Goal: Information Seeking & Learning: Learn about a topic

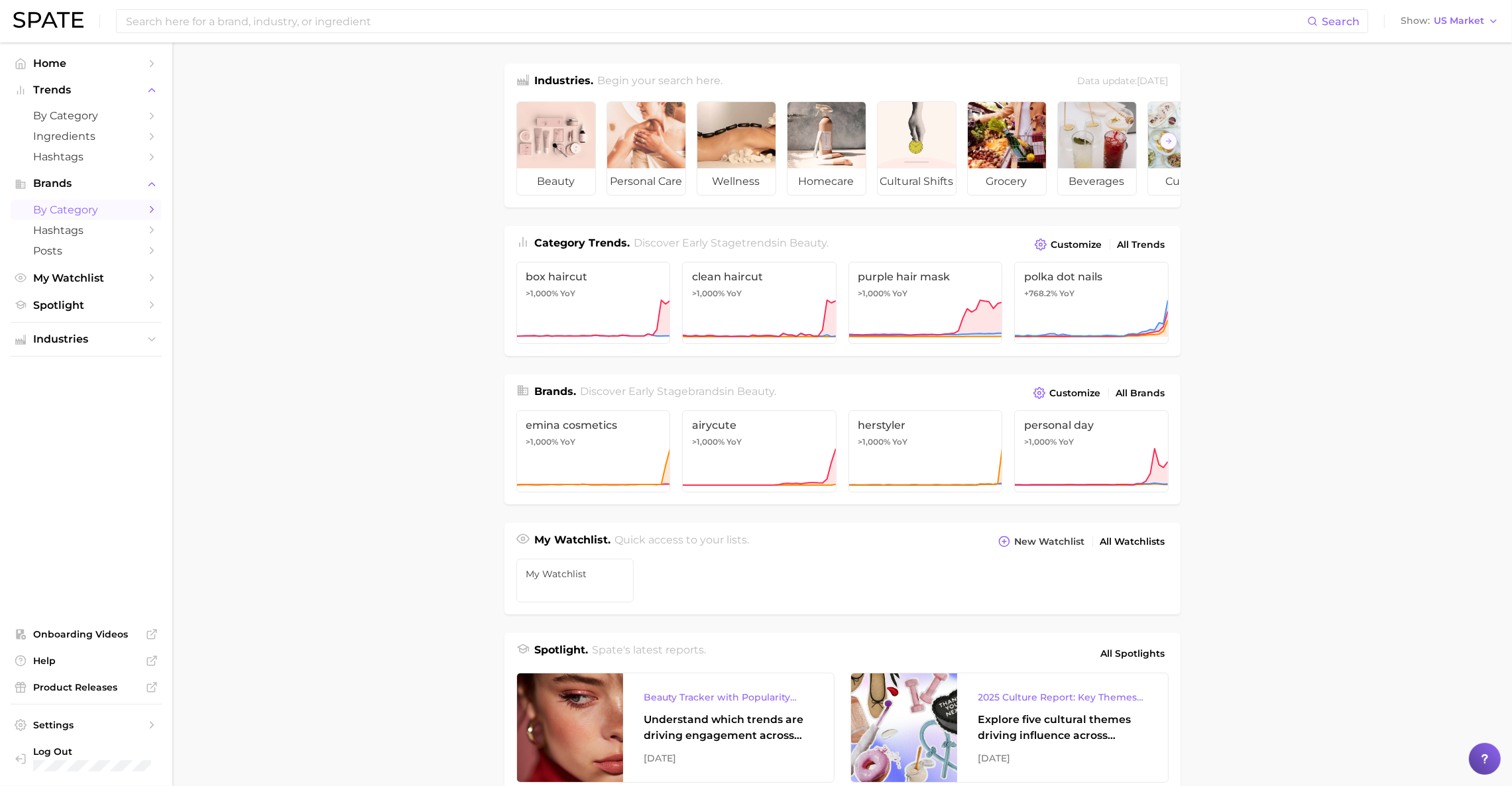
click at [97, 211] on span "by Category" at bounding box center [85, 209] width 106 height 12
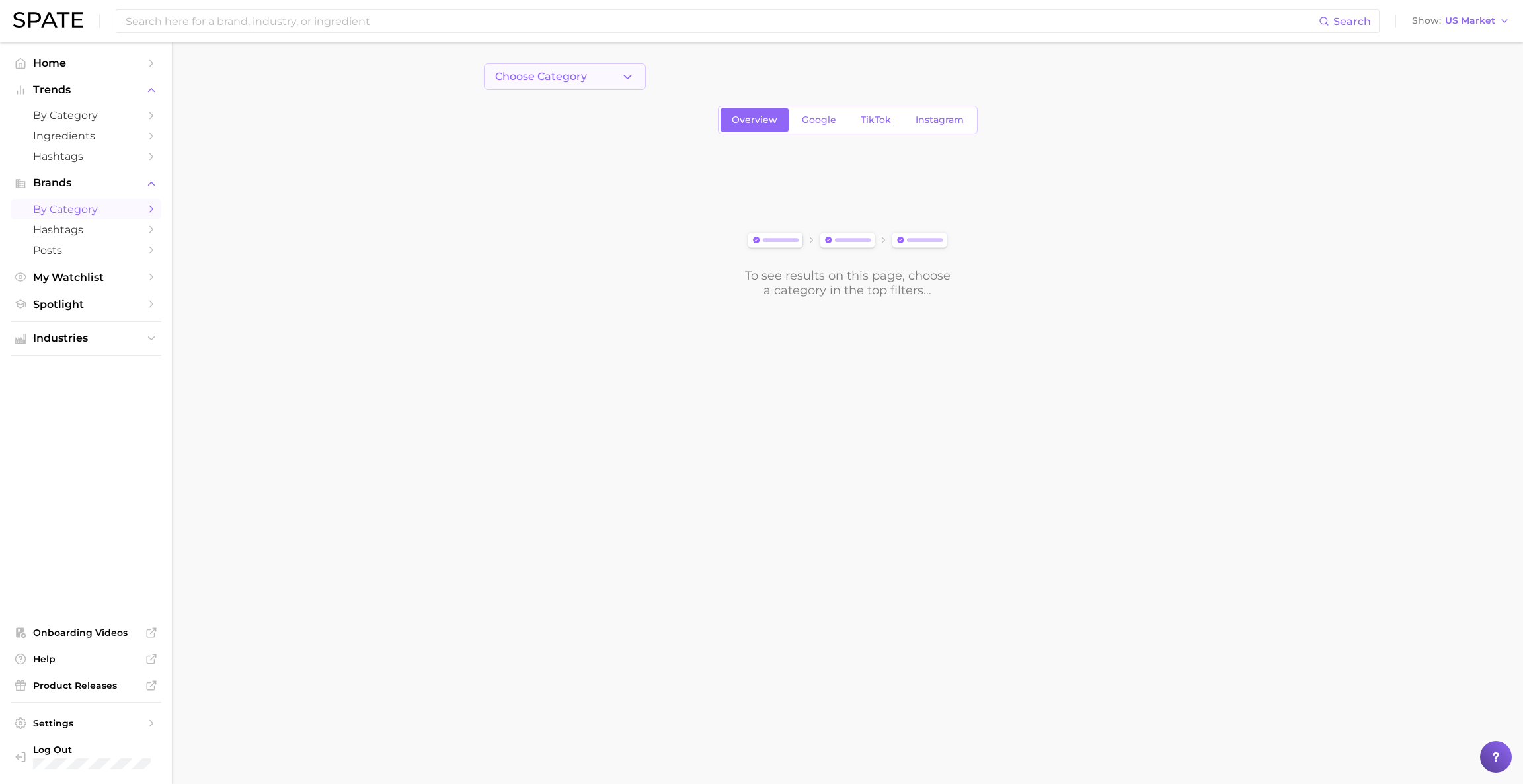
click at [614, 69] on button "Choose Category" at bounding box center [564, 76] width 162 height 26
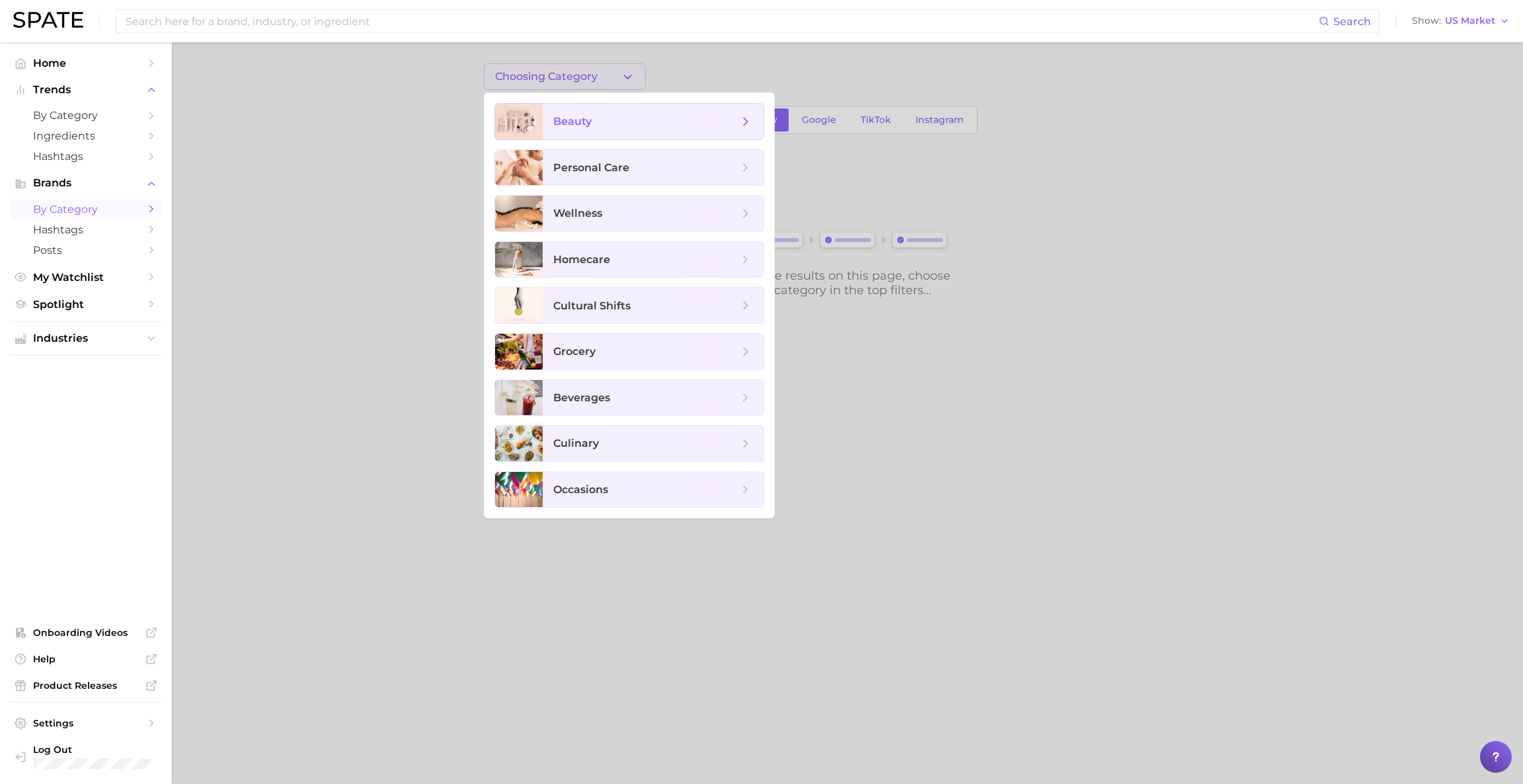
click at [575, 133] on span "beauty" at bounding box center [652, 121] width 220 height 36
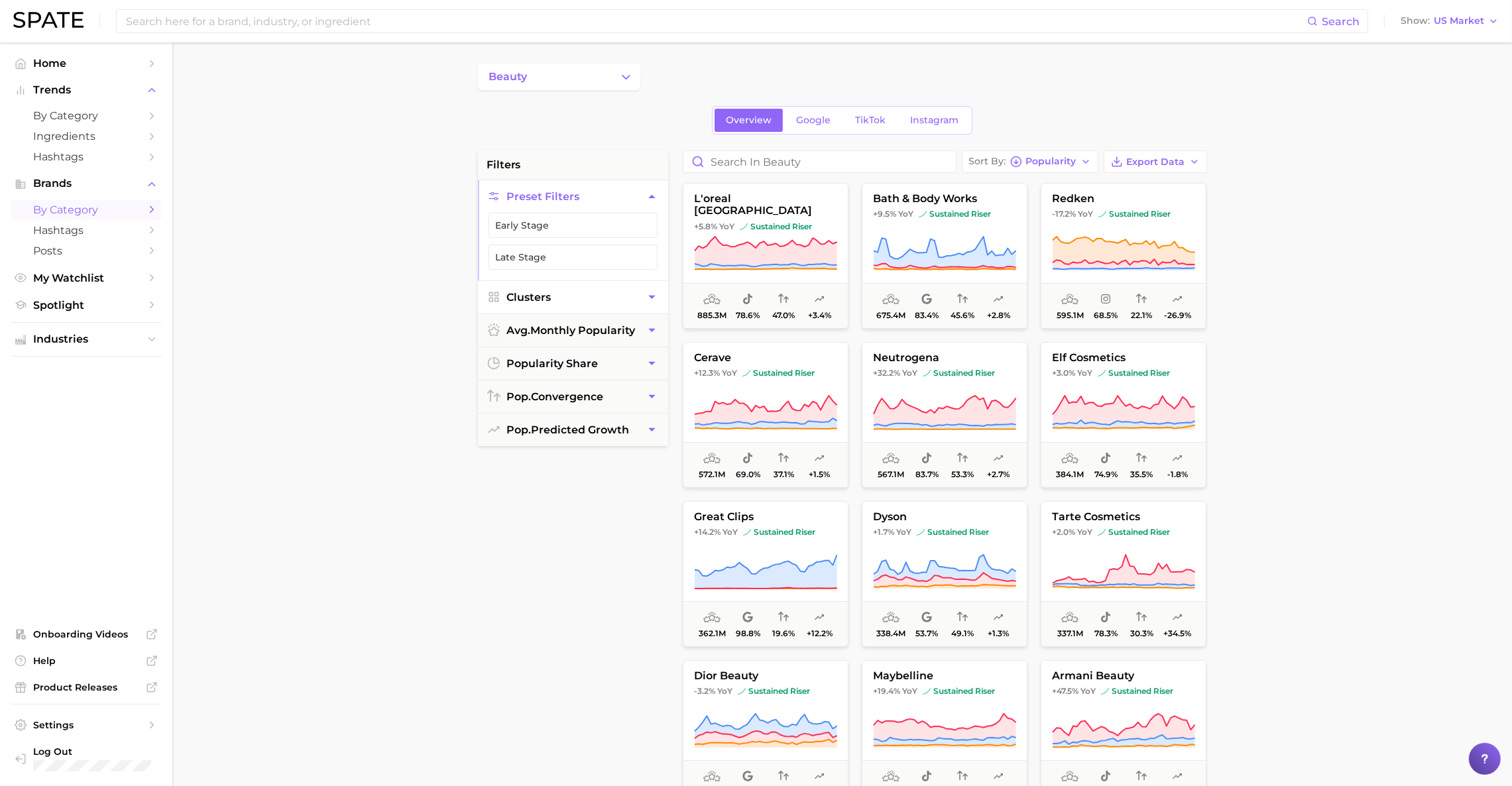
click at [614, 281] on li "Clusters" at bounding box center [573, 296] width 190 height 33
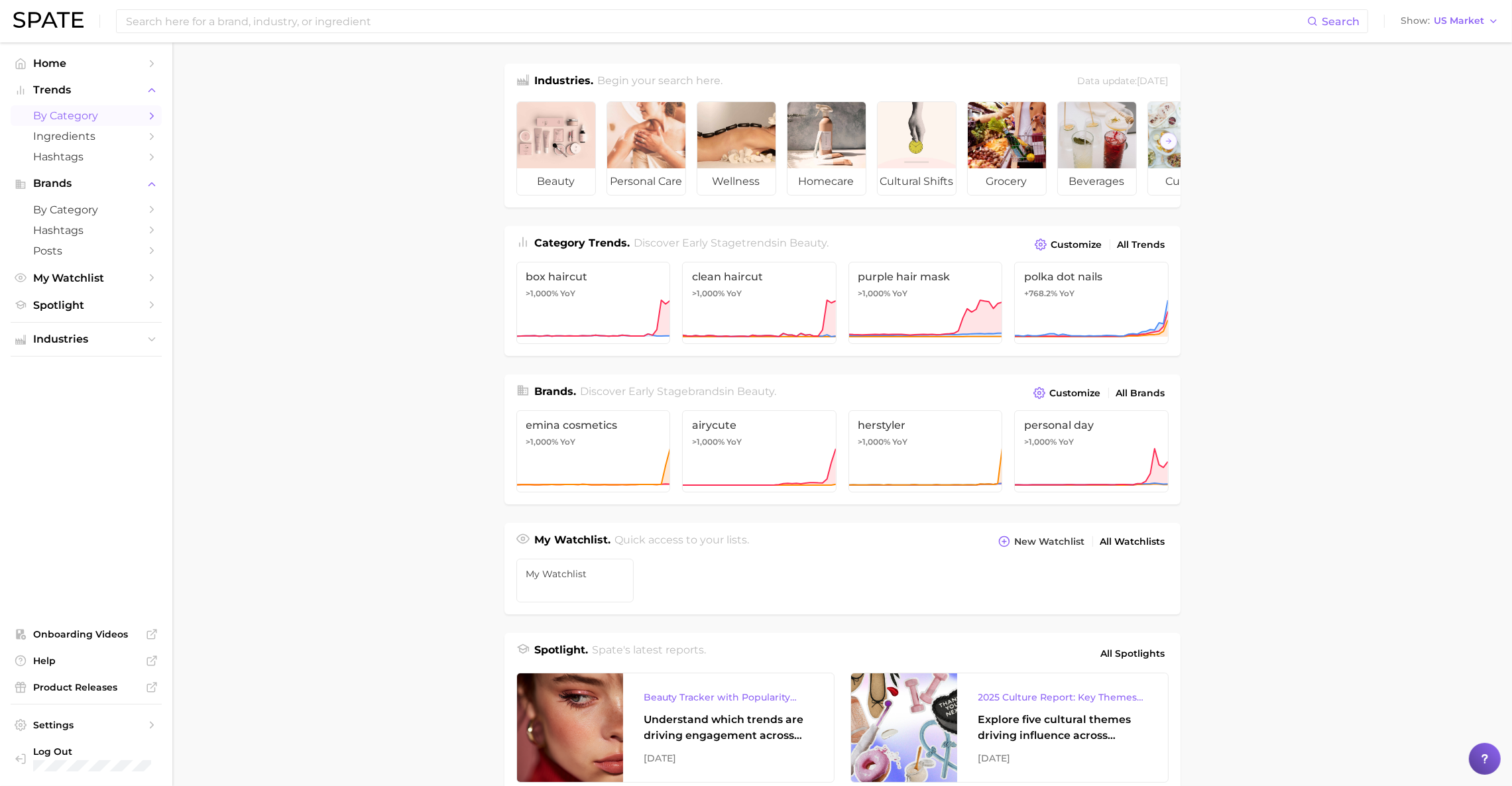
click at [66, 115] on span "by Category" at bounding box center [85, 115] width 106 height 12
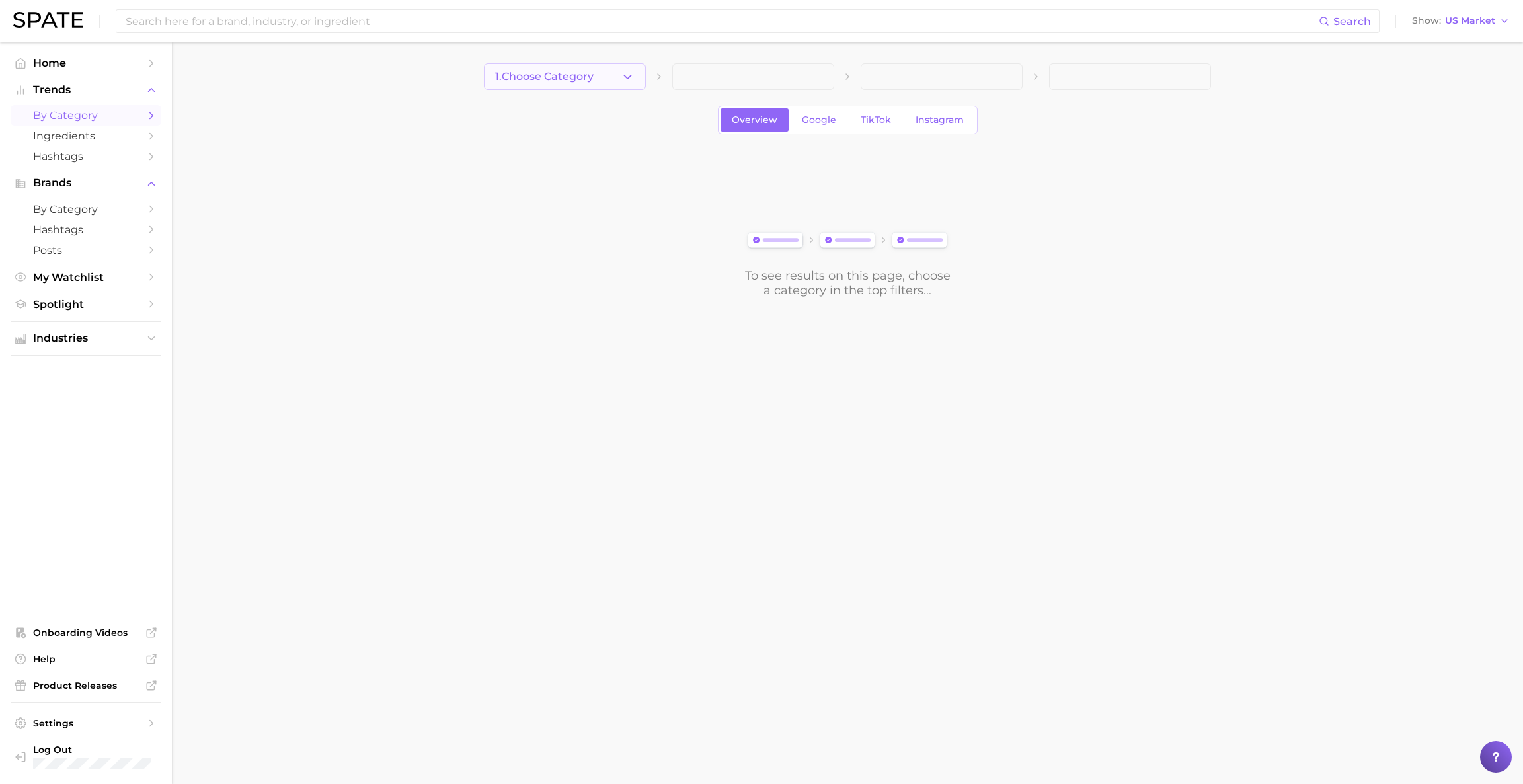
click at [597, 73] on button "1. Choose Category" at bounding box center [564, 76] width 162 height 26
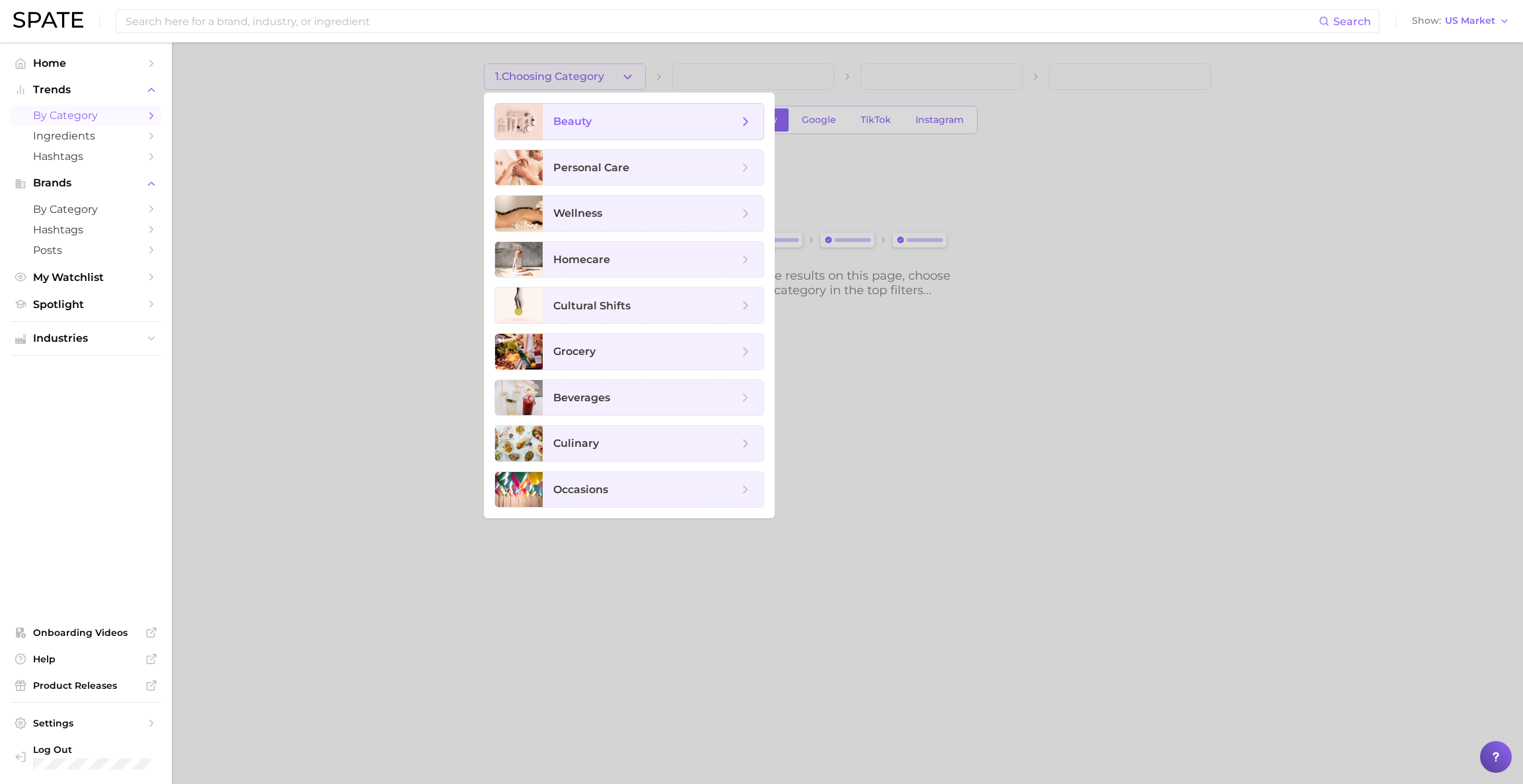
click at [596, 113] on span "beauty" at bounding box center [652, 121] width 220 height 36
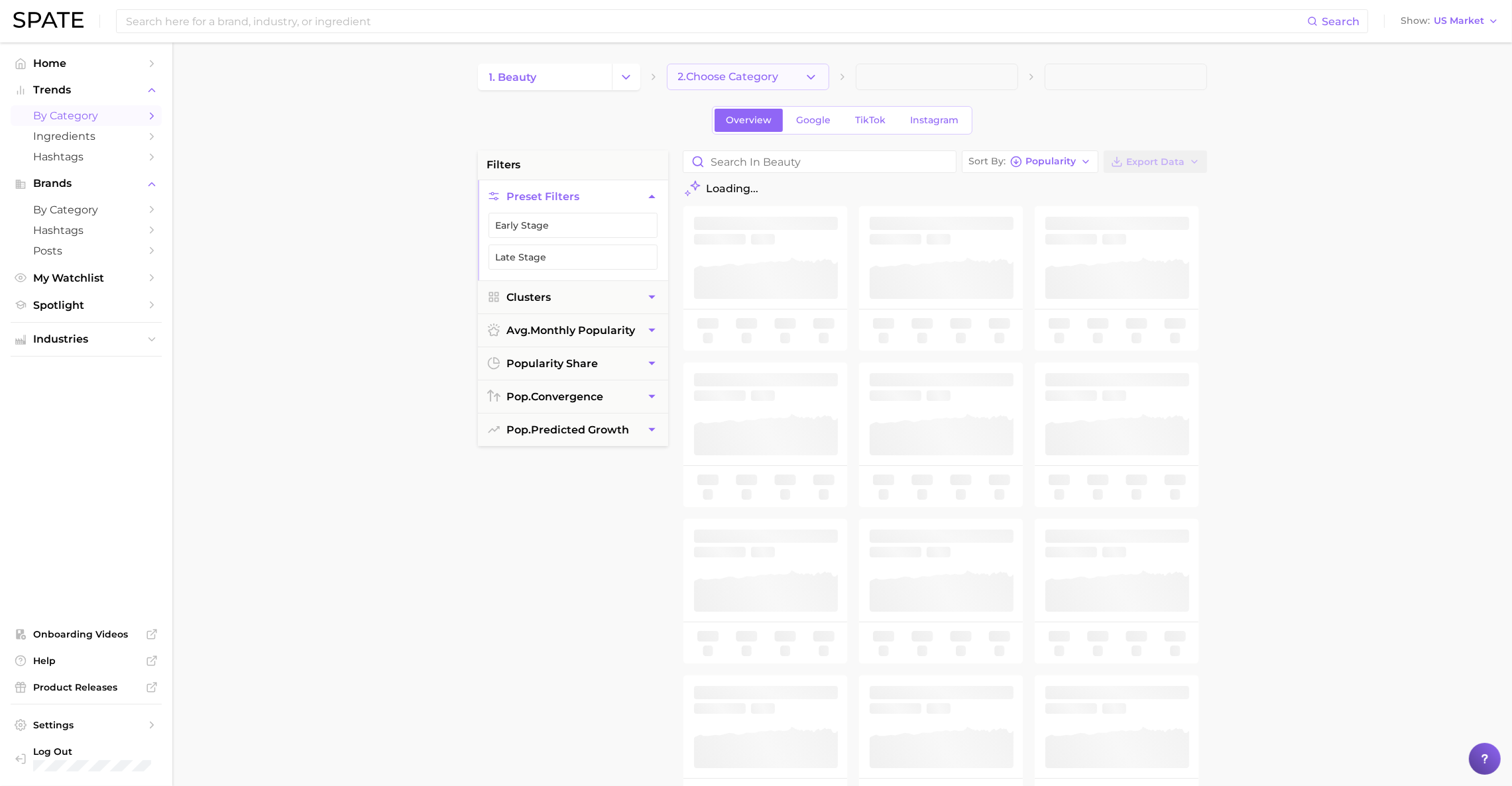
click at [812, 74] on icon "button" at bounding box center [810, 77] width 14 height 14
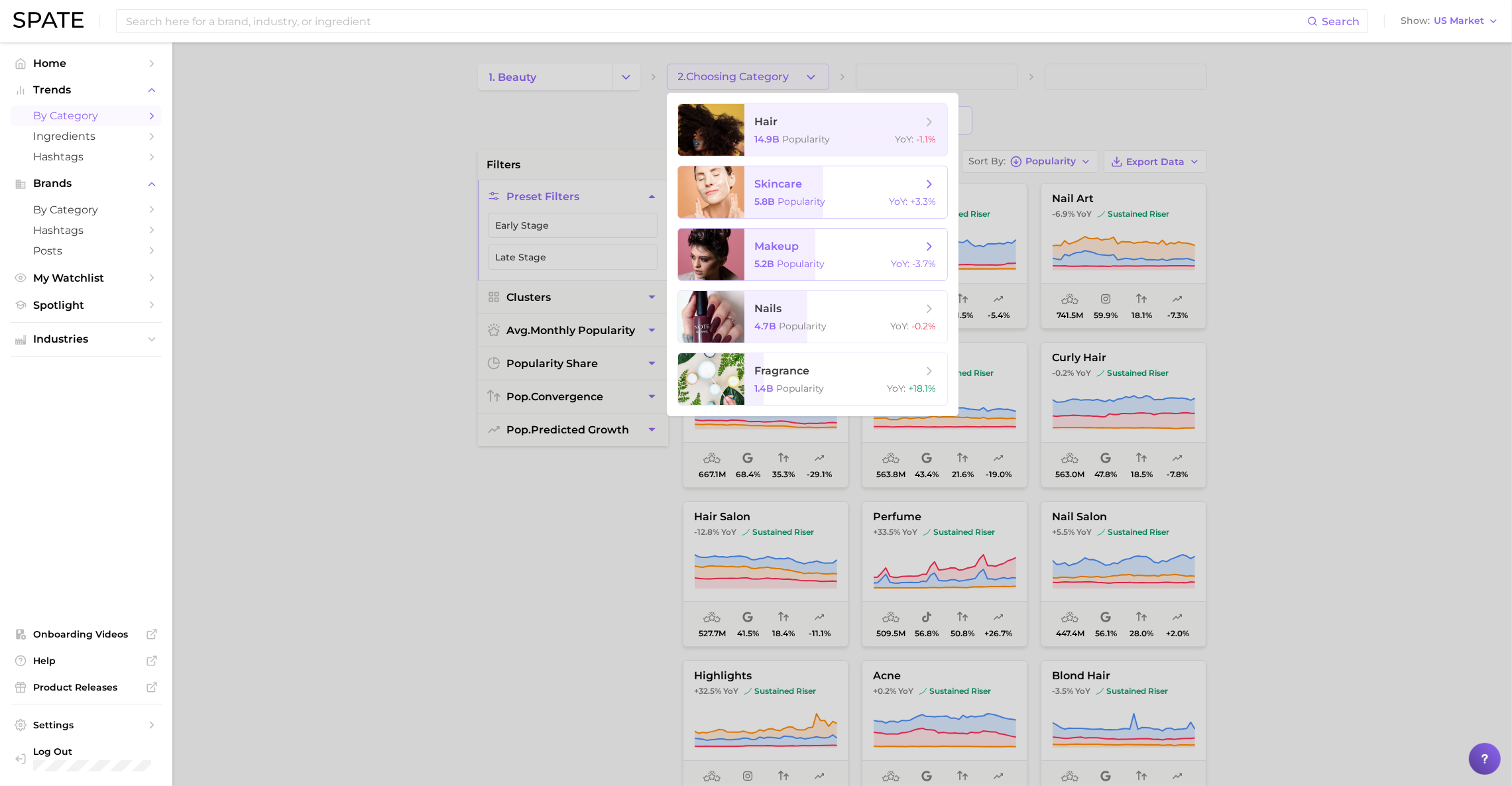
click at [853, 245] on span "makeup" at bounding box center [838, 246] width 167 height 15
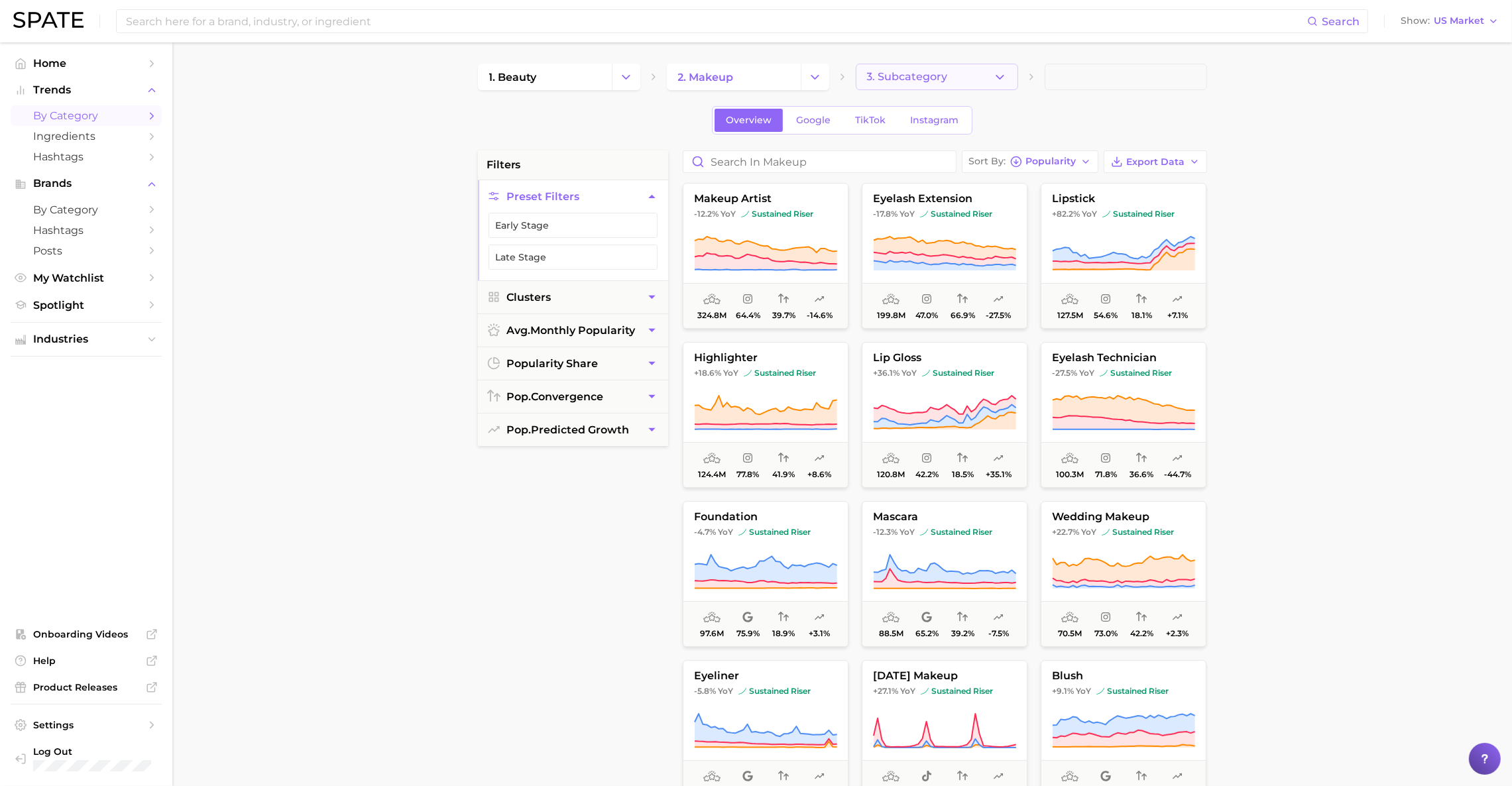
drag, startPoint x: 999, startPoint y: 81, endPoint x: 987, endPoint y: 74, distance: 13.9
click at [987, 74] on button "3. Subcategory" at bounding box center [937, 77] width 163 height 26
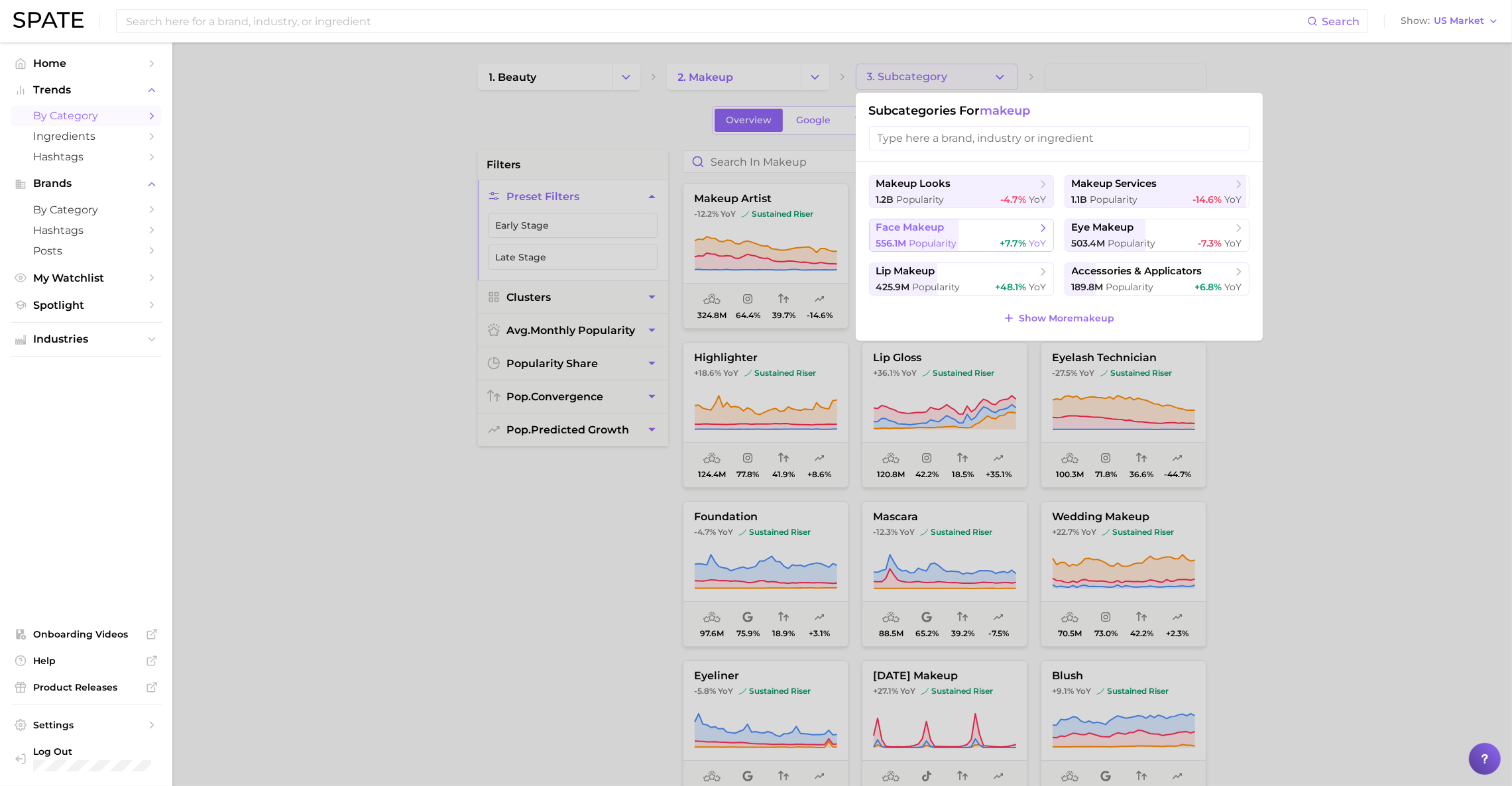
click at [972, 244] on div "556.1m Popularity +7.7% YoY" at bounding box center [961, 243] width 171 height 12
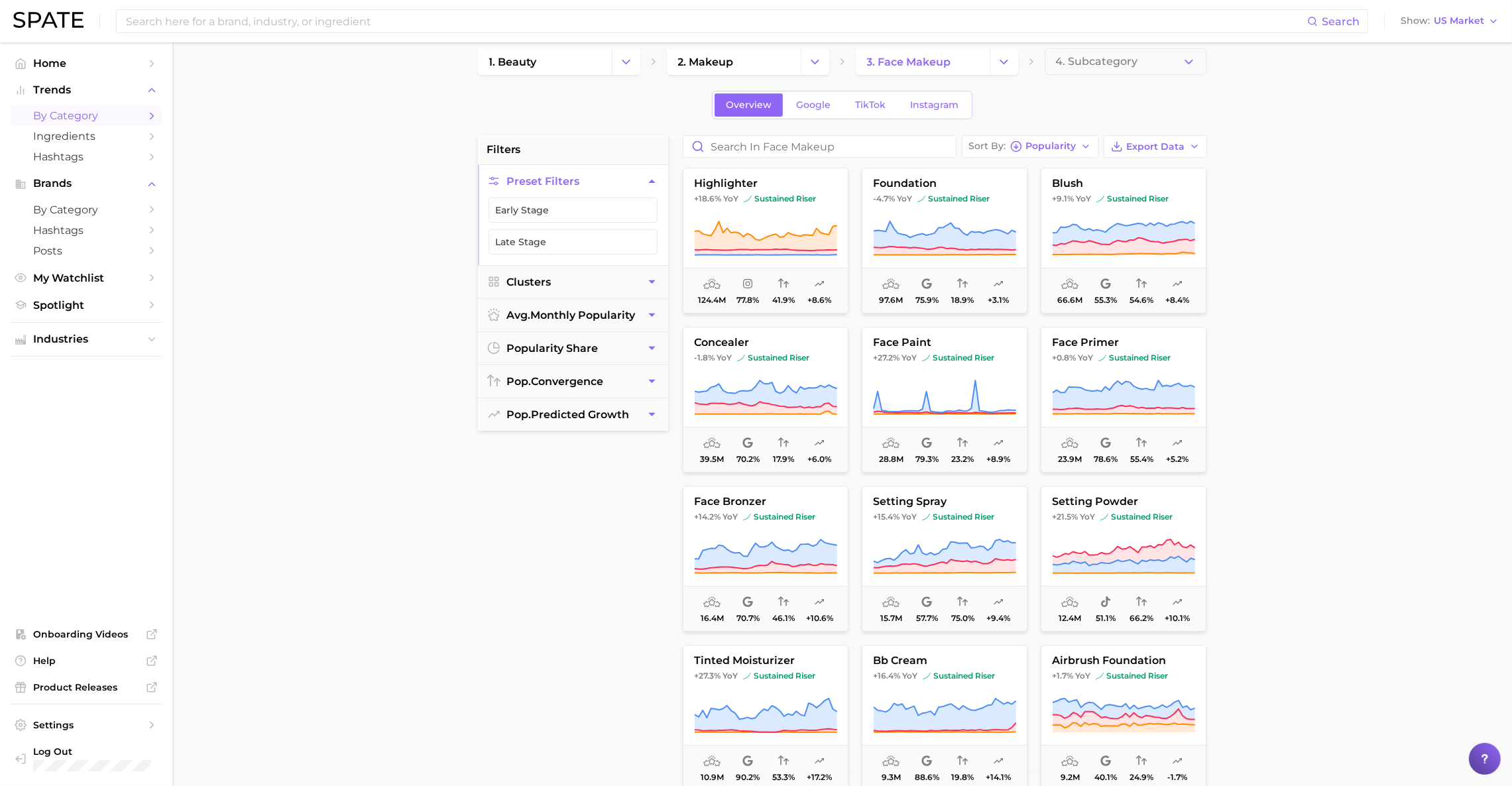
scroll to position [12, 0]
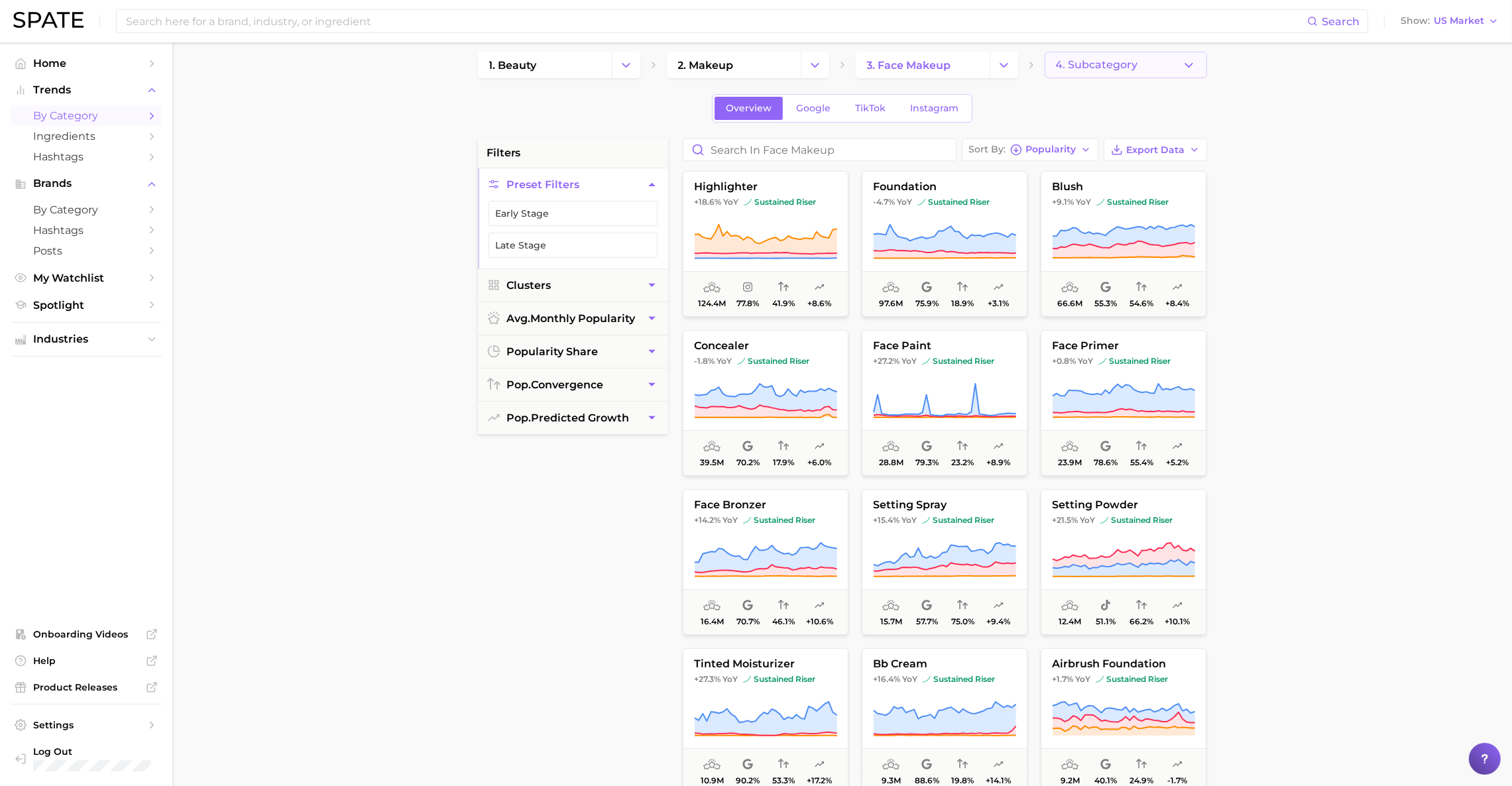
click at [1118, 66] on span "4. Subcategory" at bounding box center [1096, 65] width 82 height 12
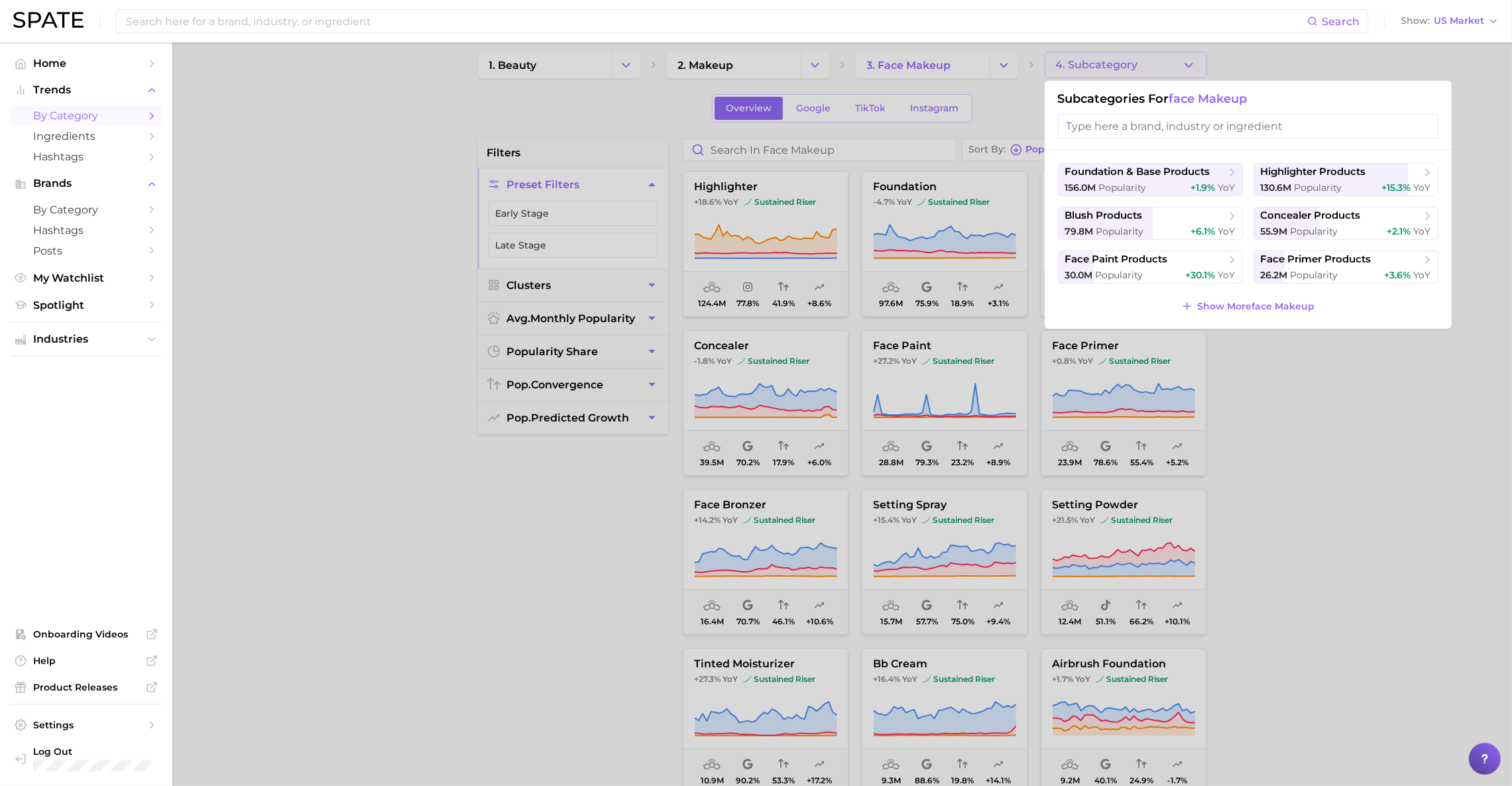
drag, startPoint x: 1091, startPoint y: 180, endPoint x: 1052, endPoint y: 160, distance: 43.8
click at [1052, 160] on div "foundation & base products 156.0m Popularity +1.9% YoY highlighter products 130…" at bounding box center [1248, 238] width 407 height 179
click at [1077, 171] on span "foundation & base products" at bounding box center [1137, 171] width 145 height 12
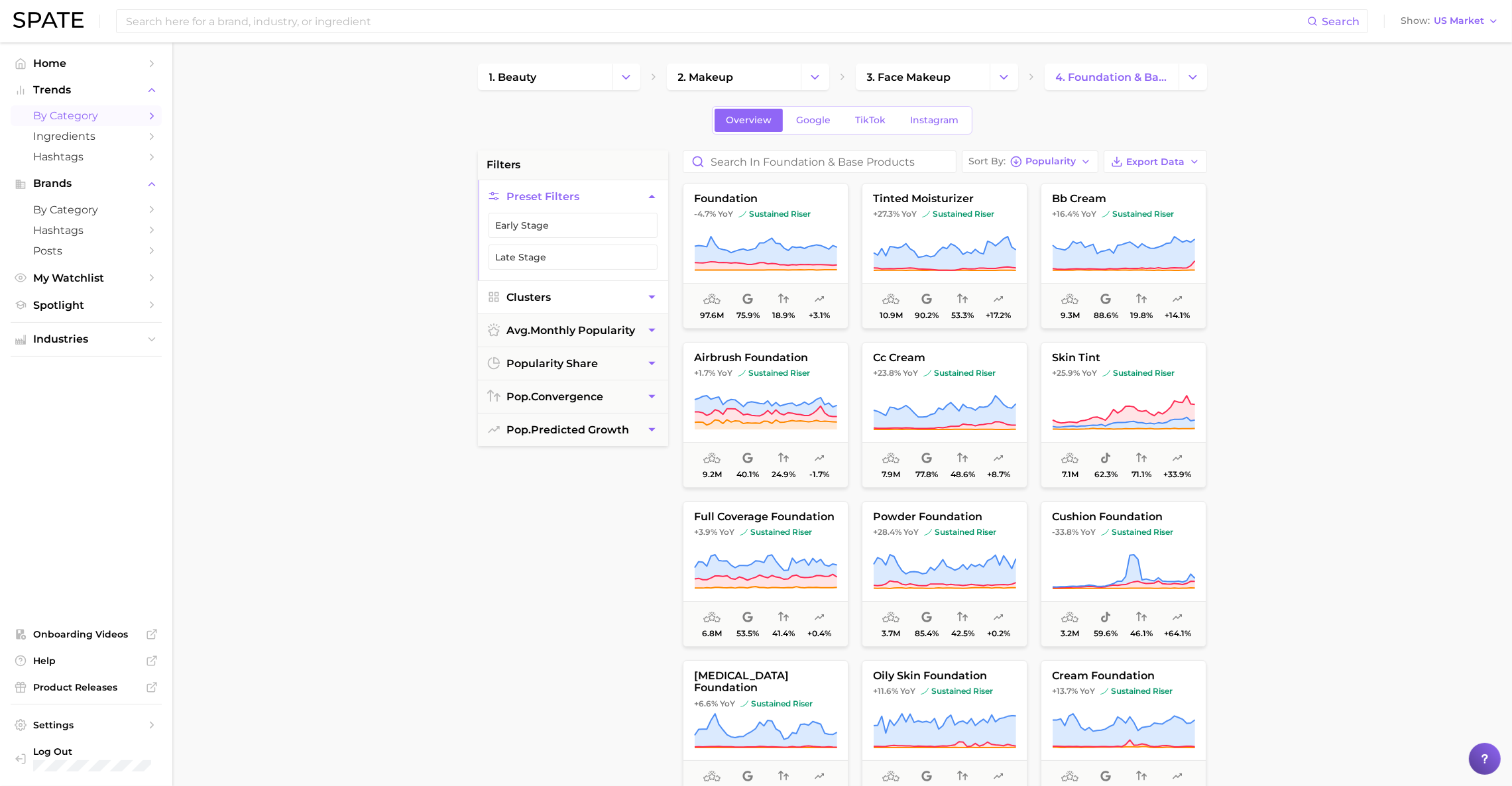
drag, startPoint x: 587, startPoint y: 298, endPoint x: 567, endPoint y: 304, distance: 20.9
click at [567, 304] on button "Clusters" at bounding box center [573, 297] width 190 height 33
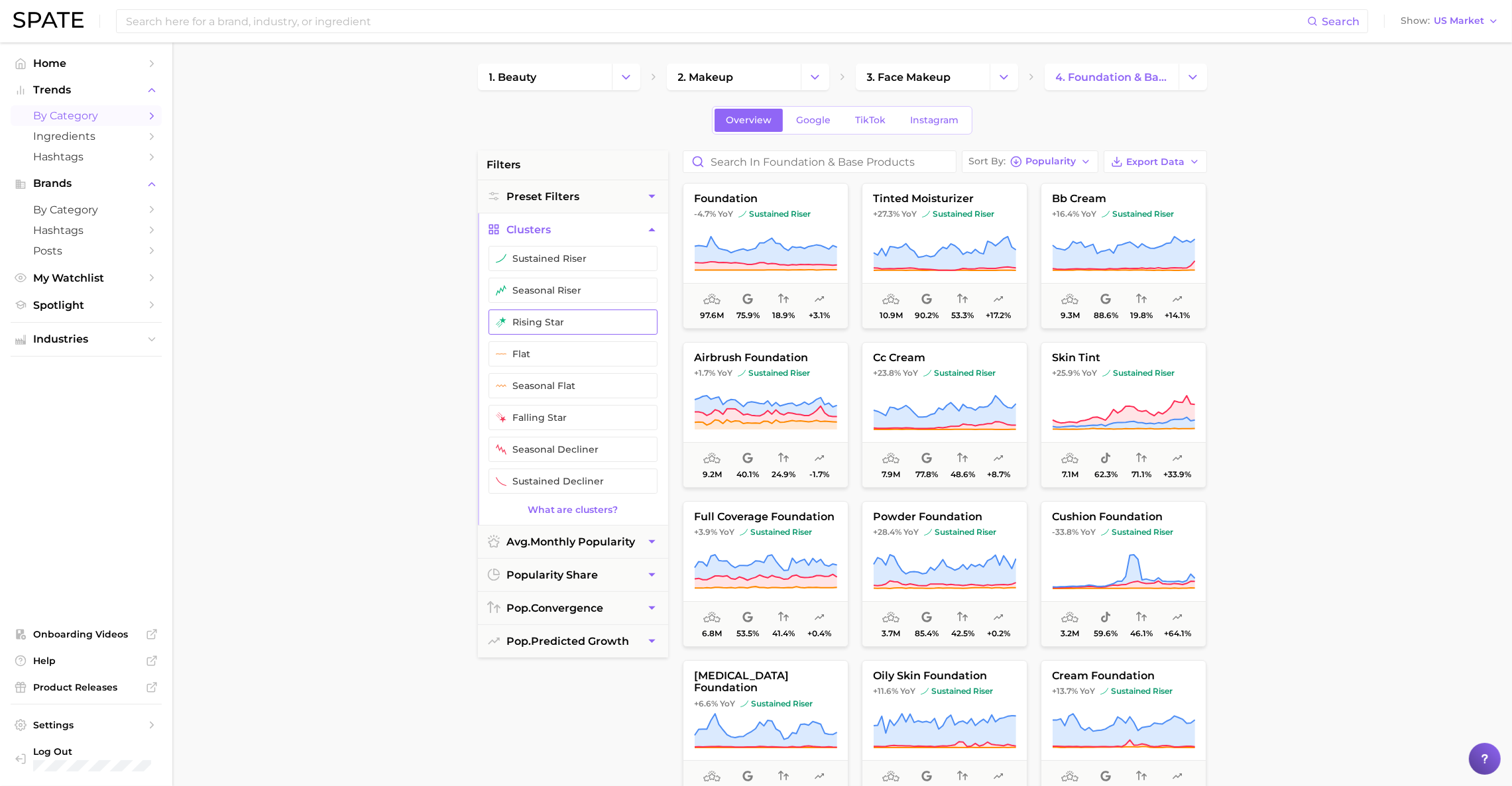
click at [560, 330] on button "rising star" at bounding box center [573, 322] width 169 height 26
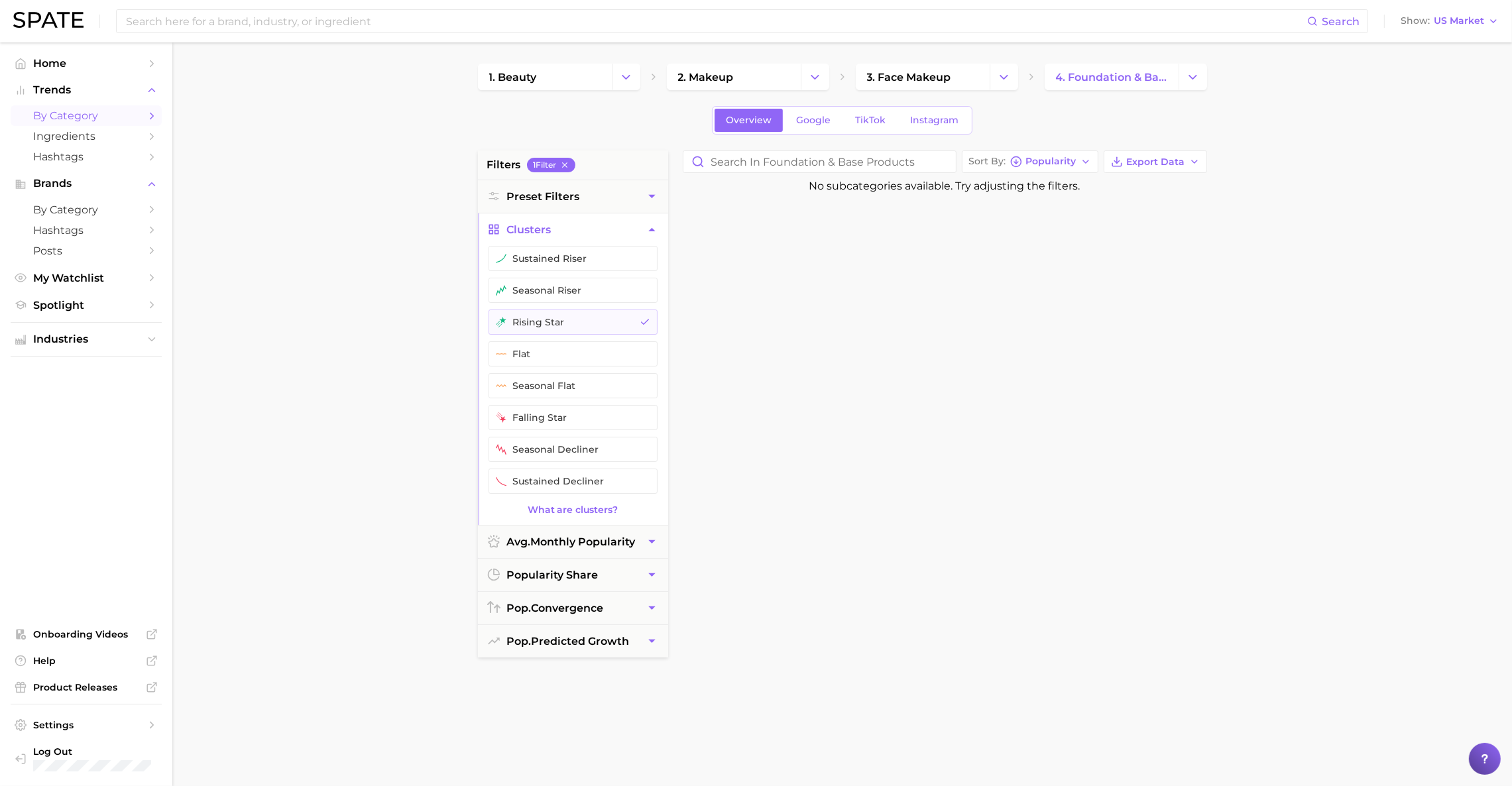
click at [371, 238] on main "1. beauty 2. makeup 3. face makeup 4. foundation & base products Overview Googl…" at bounding box center [842, 545] width 1339 height 1005
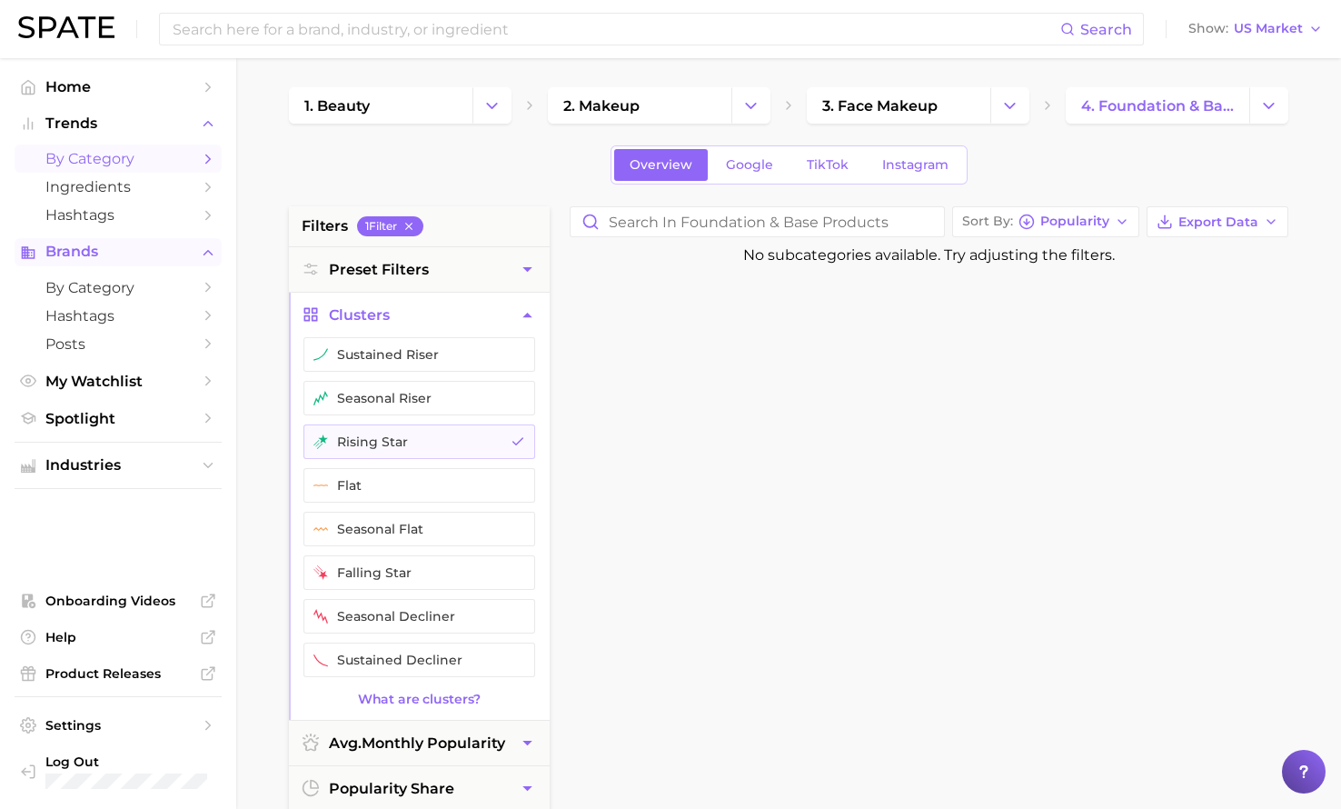
click at [100, 255] on span "Brands" at bounding box center [117, 252] width 145 height 16
click at [107, 254] on span "Brands" at bounding box center [117, 252] width 145 height 16
click at [139, 288] on span "by Category" at bounding box center [117, 287] width 145 height 17
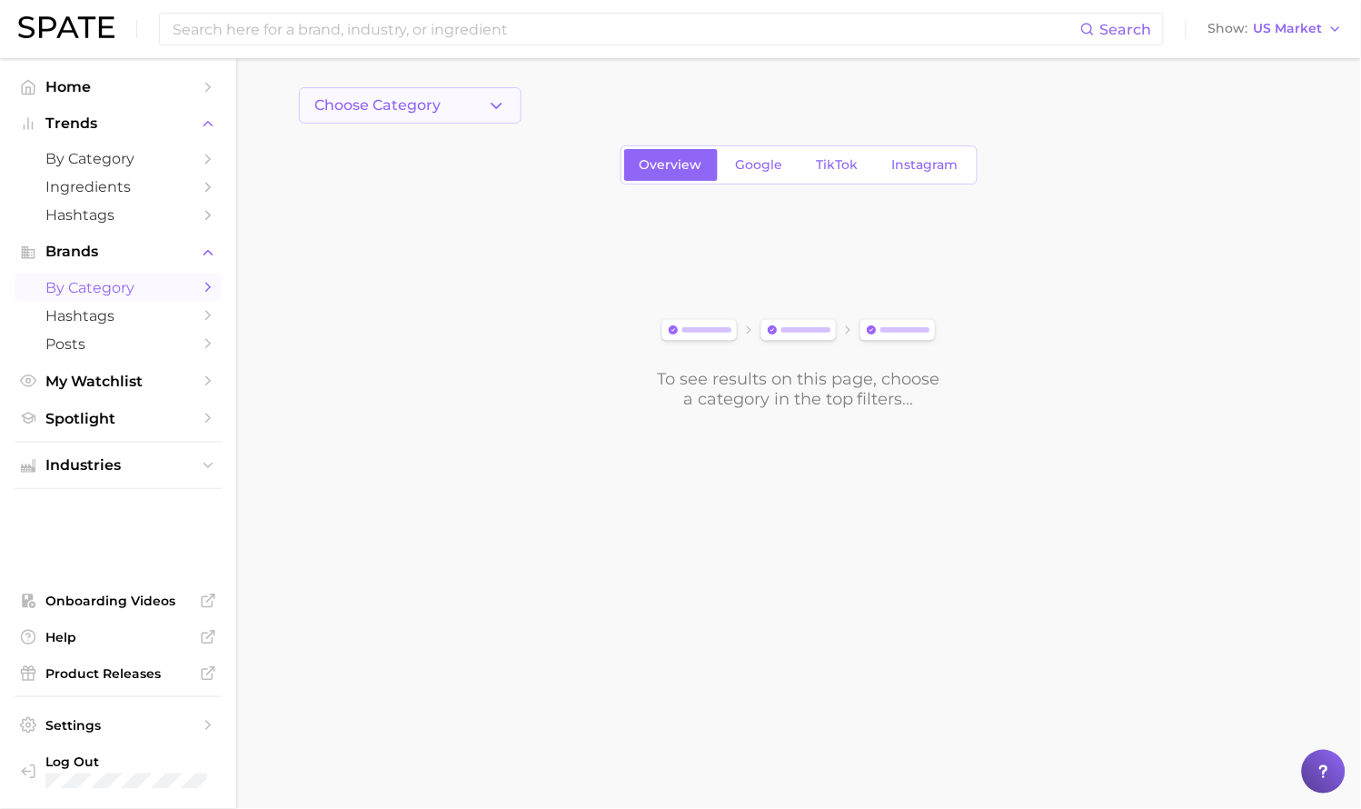
click at [427, 105] on span "Choose Category" at bounding box center [377, 105] width 126 height 16
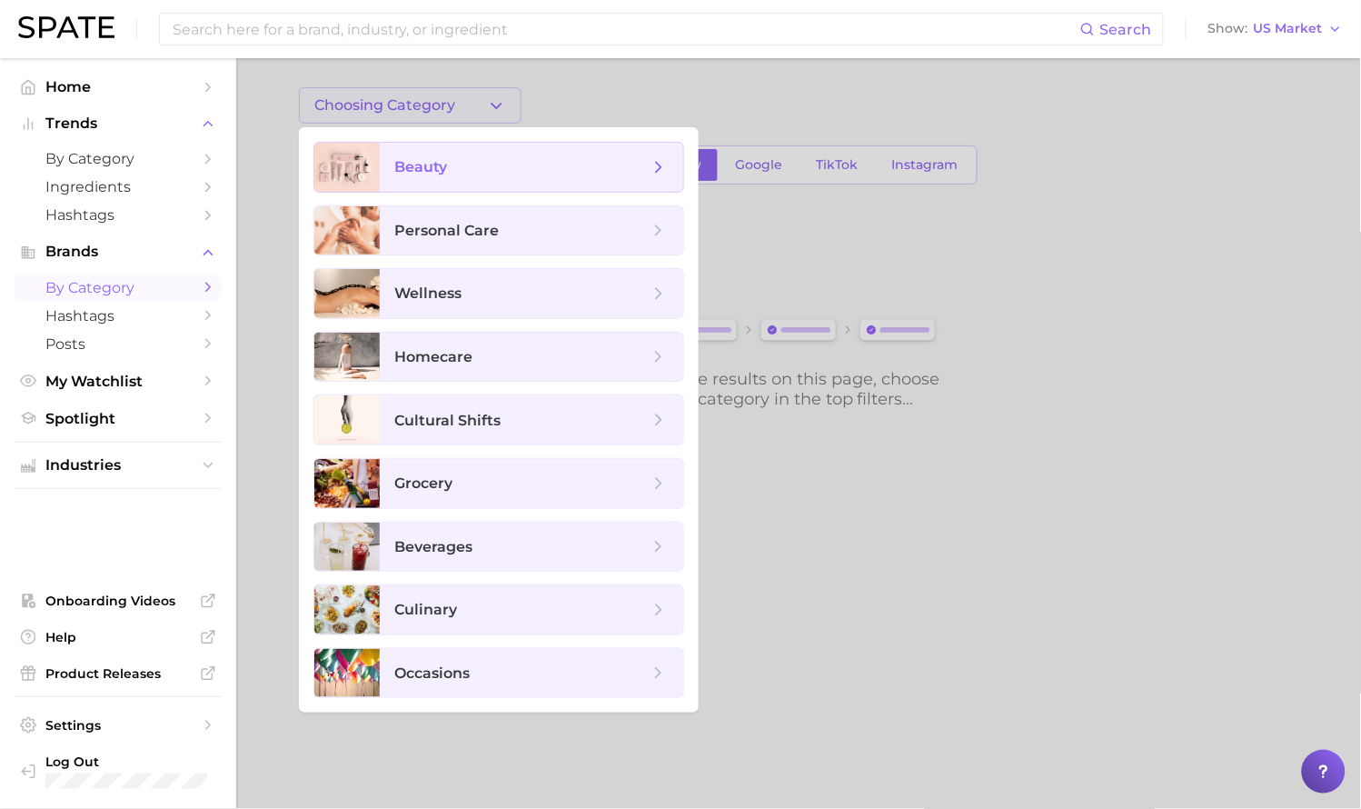
click at [444, 163] on span "beauty" at bounding box center [420, 166] width 53 height 17
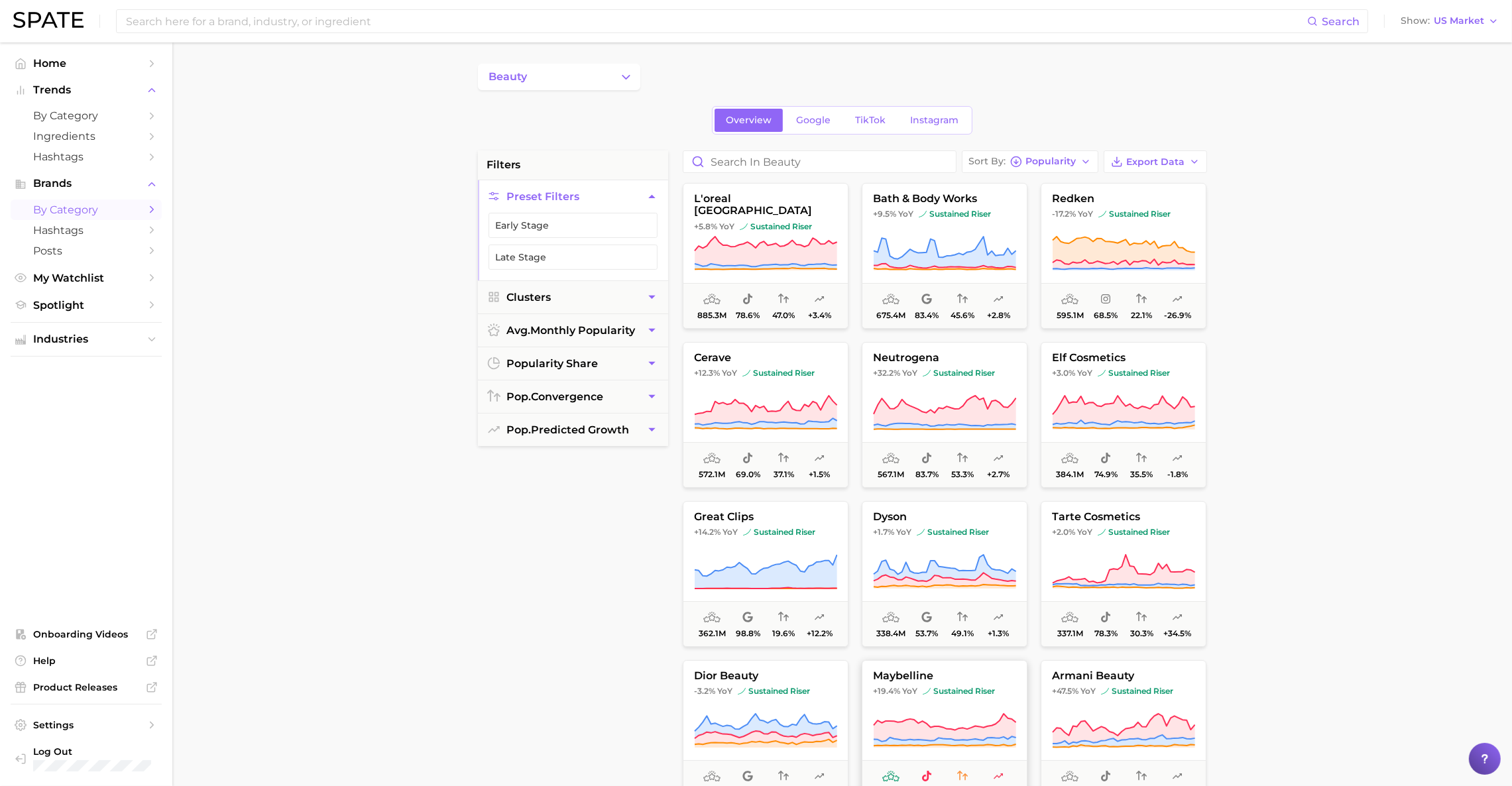
drag, startPoint x: 1360, startPoint y: 343, endPoint x: 969, endPoint y: 700, distance: 529.5
click at [1360, 343] on main "beauty Overview Google TikTok Instagram filters Preset Filters Early Stage Late…" at bounding box center [842, 545] width 1339 height 1005
click at [1422, 304] on main "beauty Overview Google TikTok Instagram filters Preset Filters Early Stage Late…" at bounding box center [842, 545] width 1339 height 1005
click at [867, 117] on span "TikTok" at bounding box center [870, 120] width 31 height 11
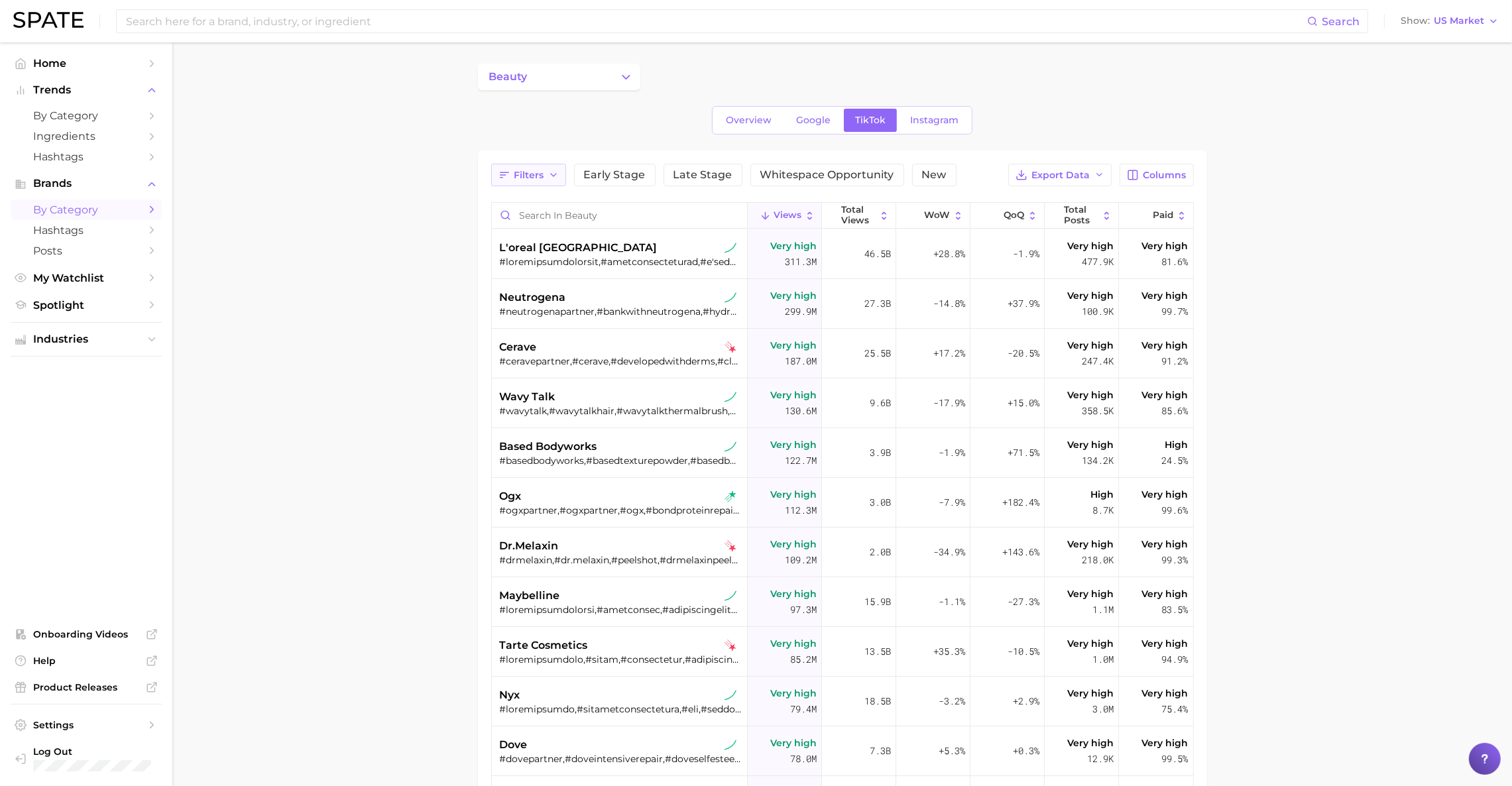
click at [558, 171] on button "Filters" at bounding box center [528, 174] width 75 height 23
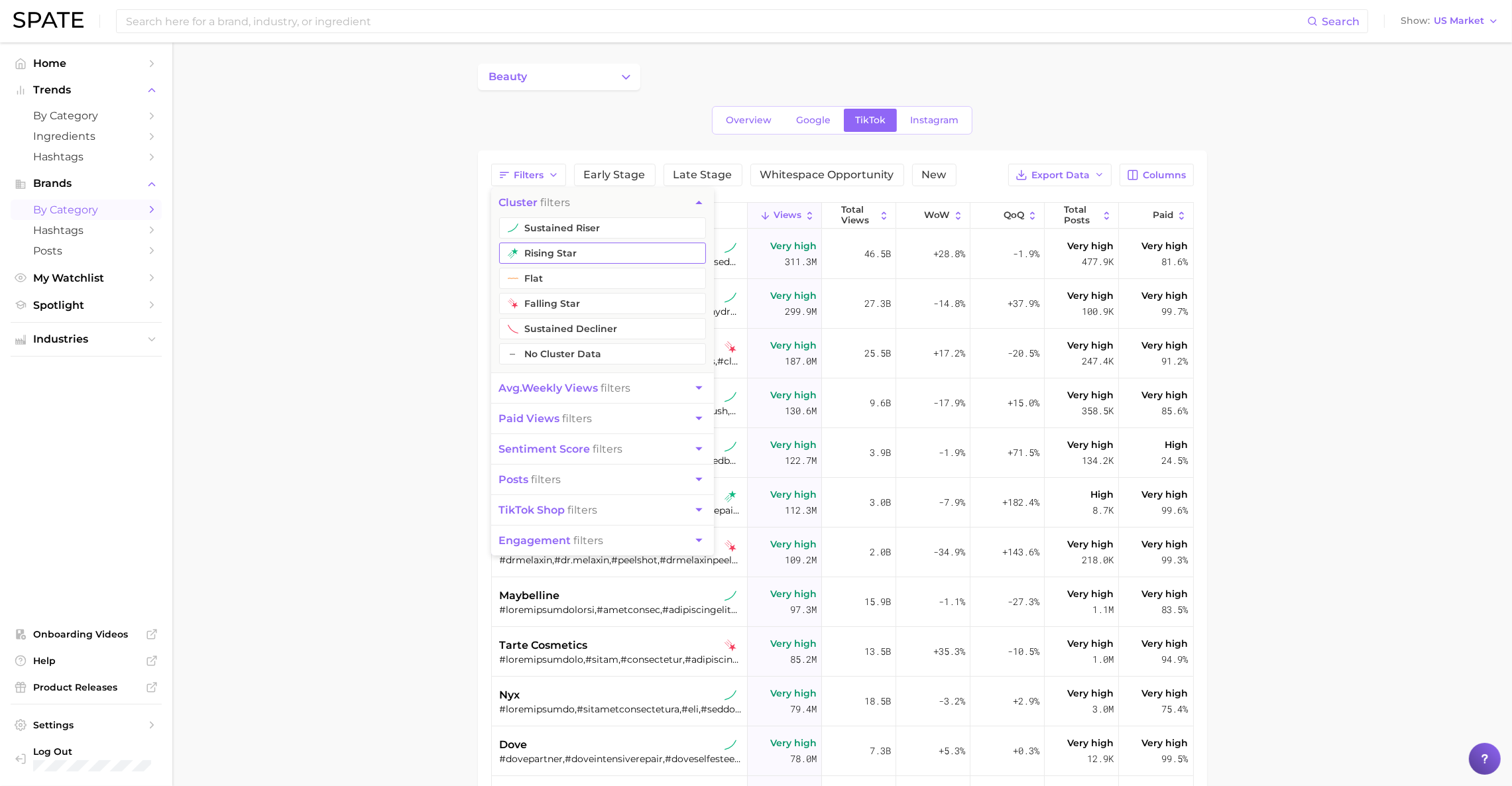
click at [593, 249] on button "rising star" at bounding box center [602, 253] width 206 height 21
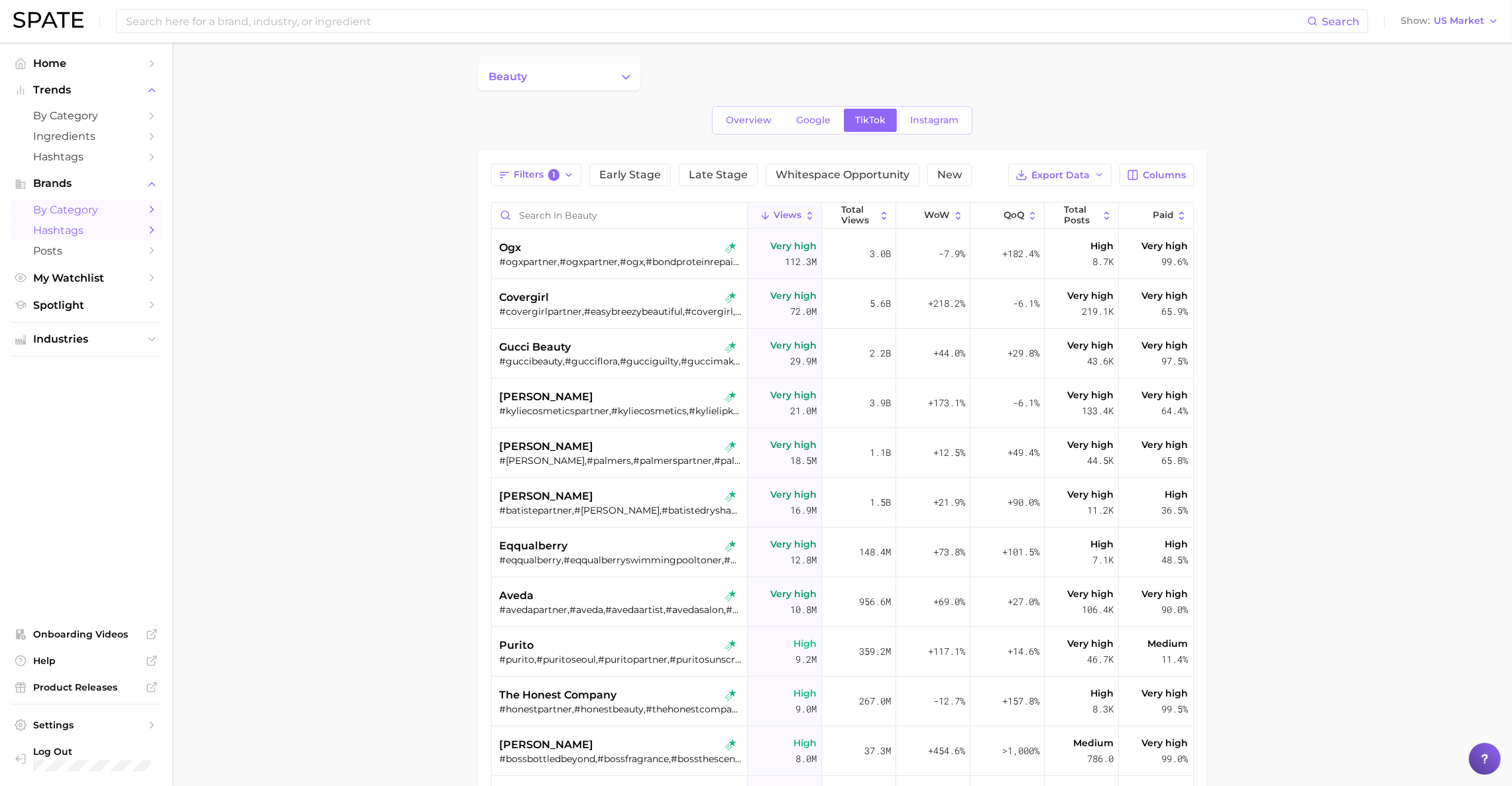
click at [127, 222] on link "Hashtags" at bounding box center [86, 230] width 151 height 20
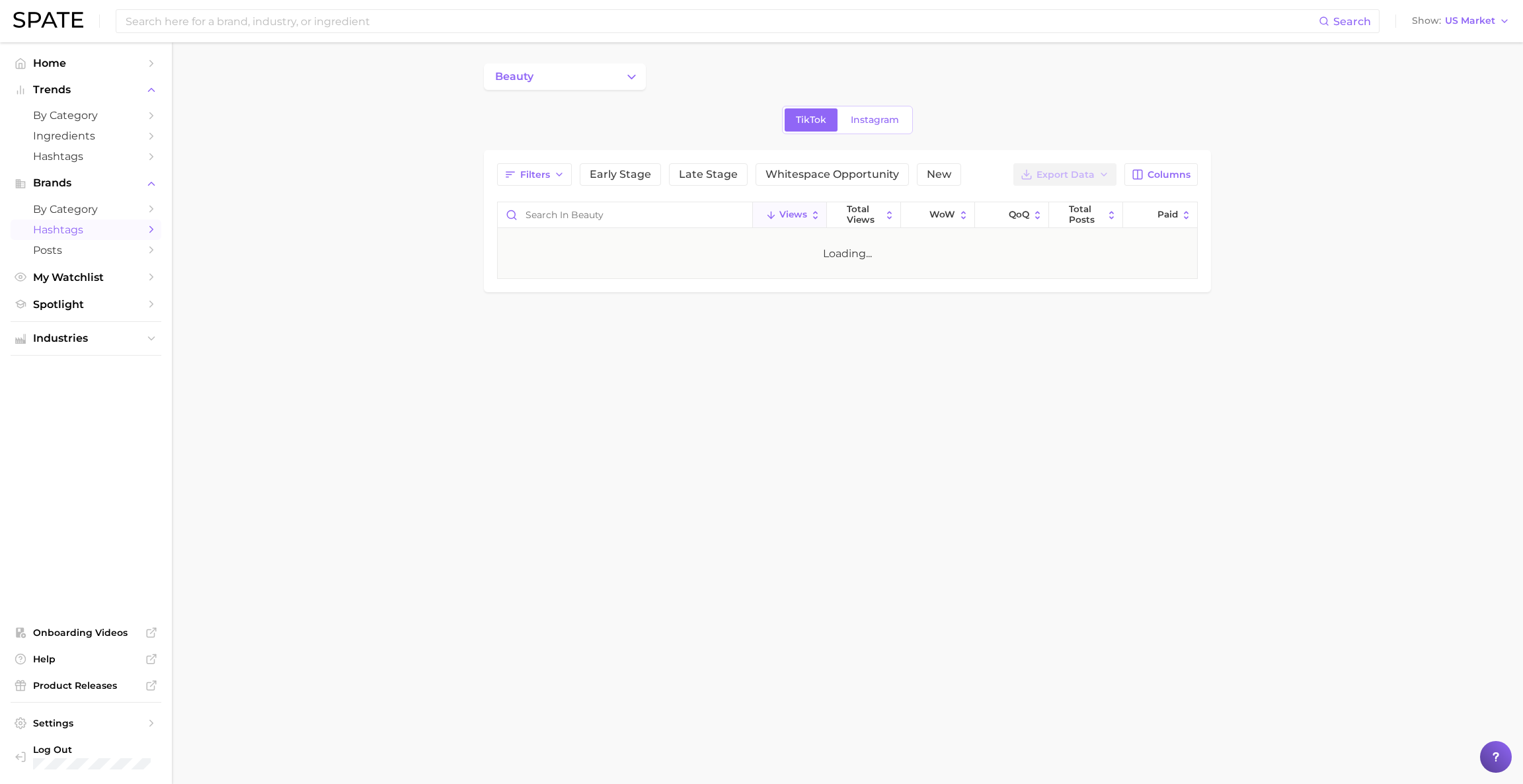
click at [200, 244] on main "beauty TikTok Instagram Filters Early Stage Late Stage Whitespace Opportunity N…" at bounding box center [847, 200] width 1351 height 316
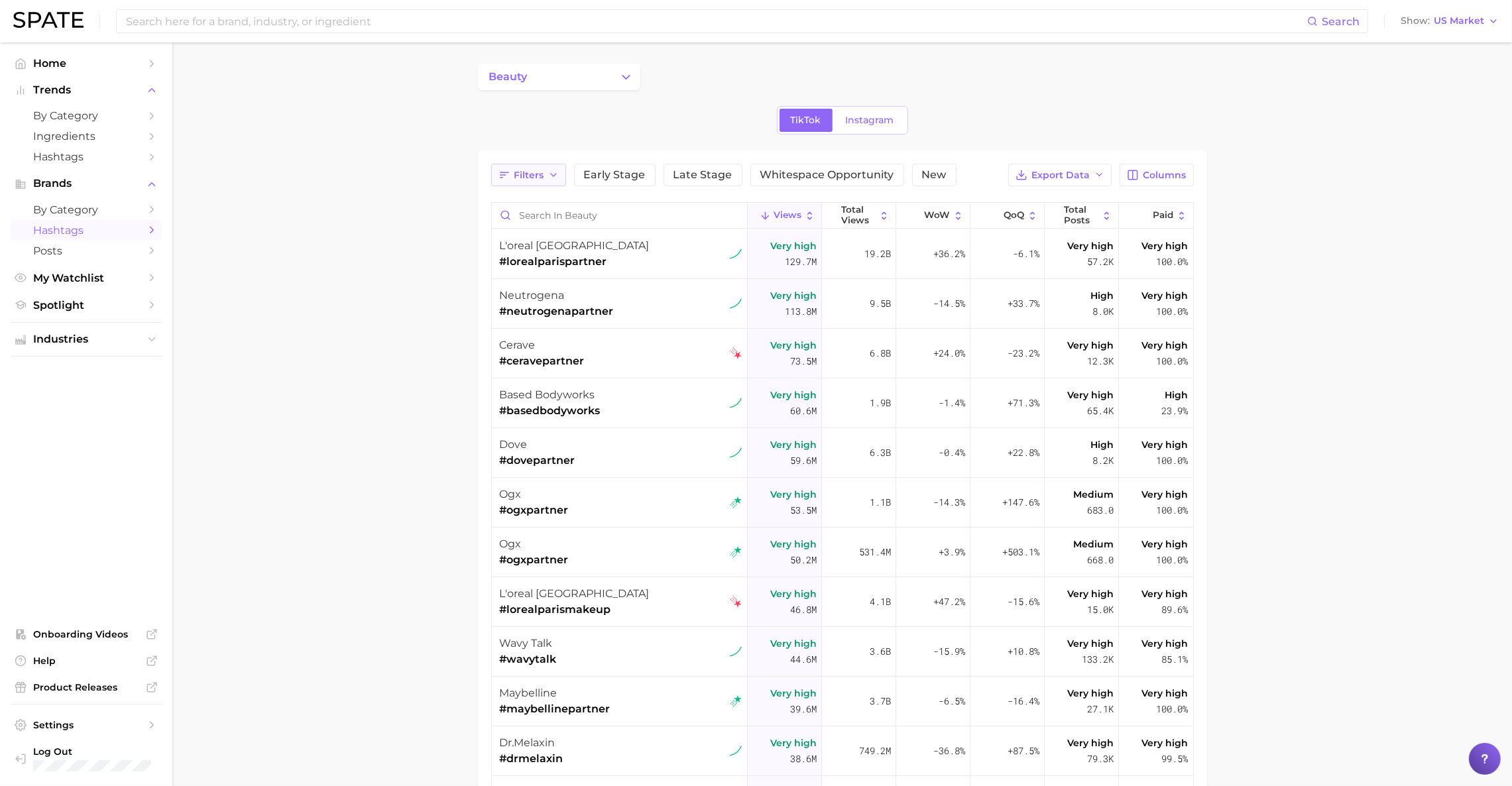
click at [519, 164] on button "Filters" at bounding box center [528, 174] width 75 height 23
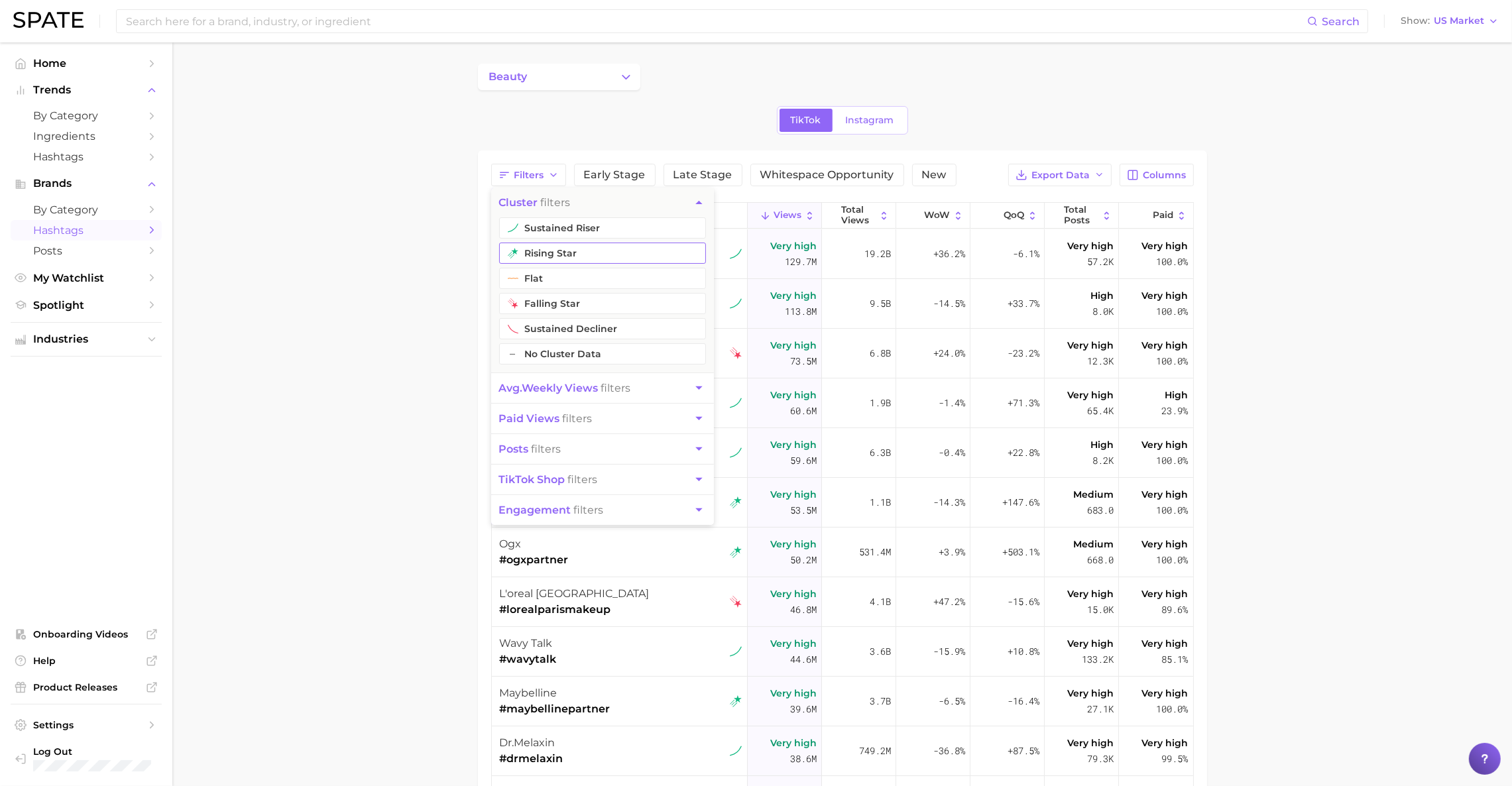
click at [554, 254] on button "rising star" at bounding box center [602, 253] width 206 height 21
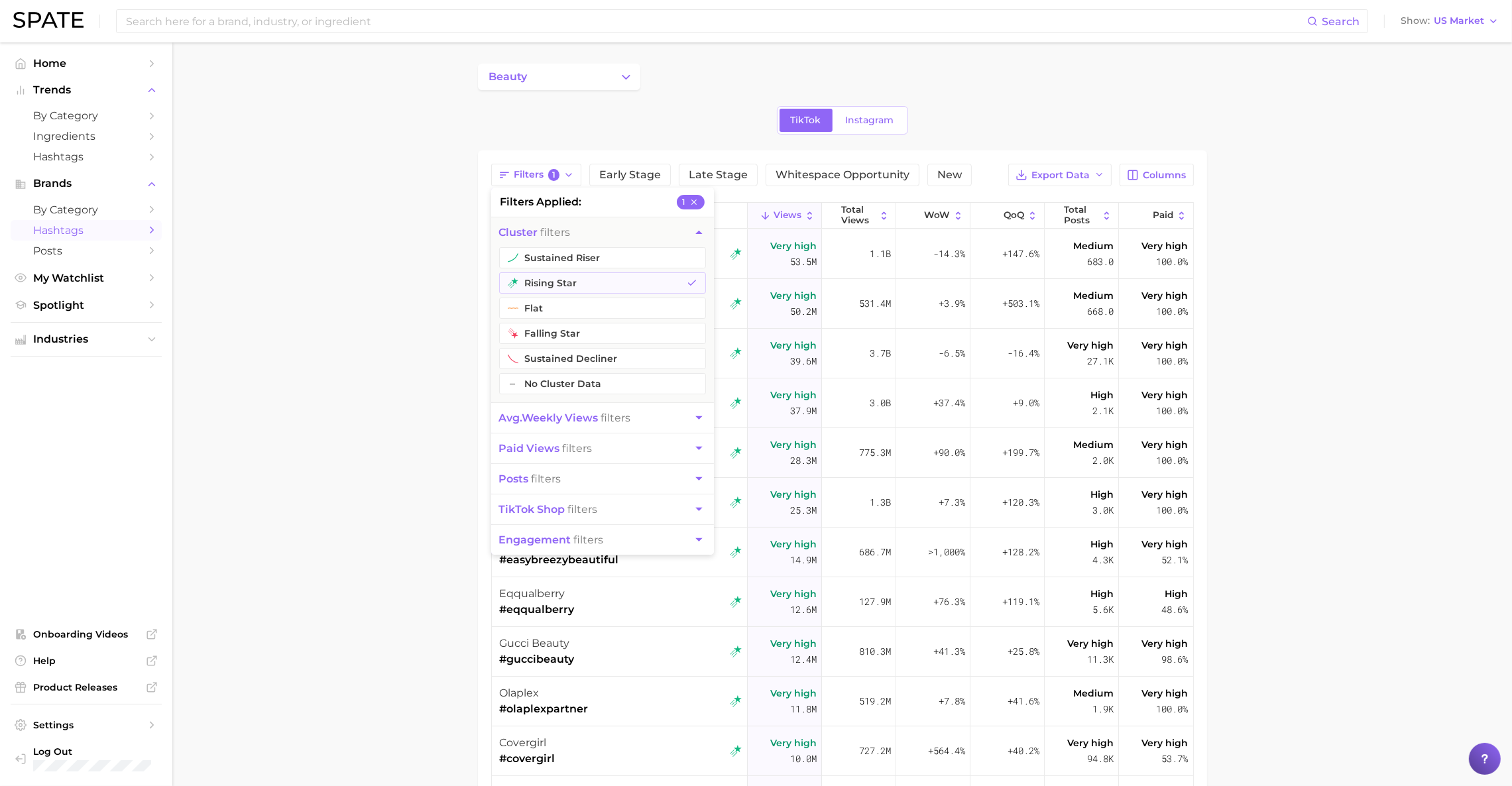
click at [437, 257] on main "beauty TikTok Instagram Filters 1 filters applied 1 cluster filters sustained r…" at bounding box center [842, 555] width 1339 height 1025
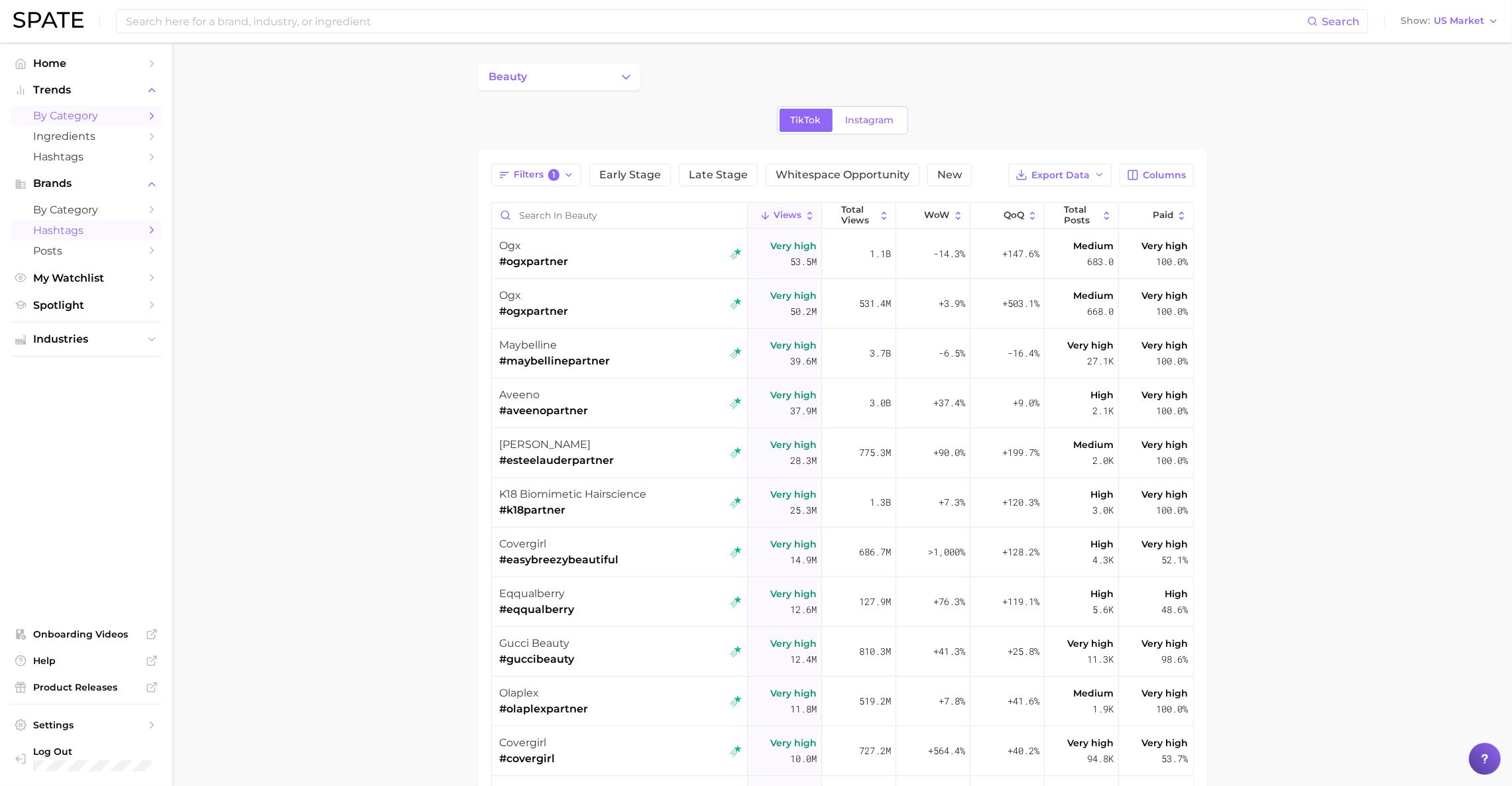
click at [72, 118] on span "by Category" at bounding box center [85, 115] width 106 height 12
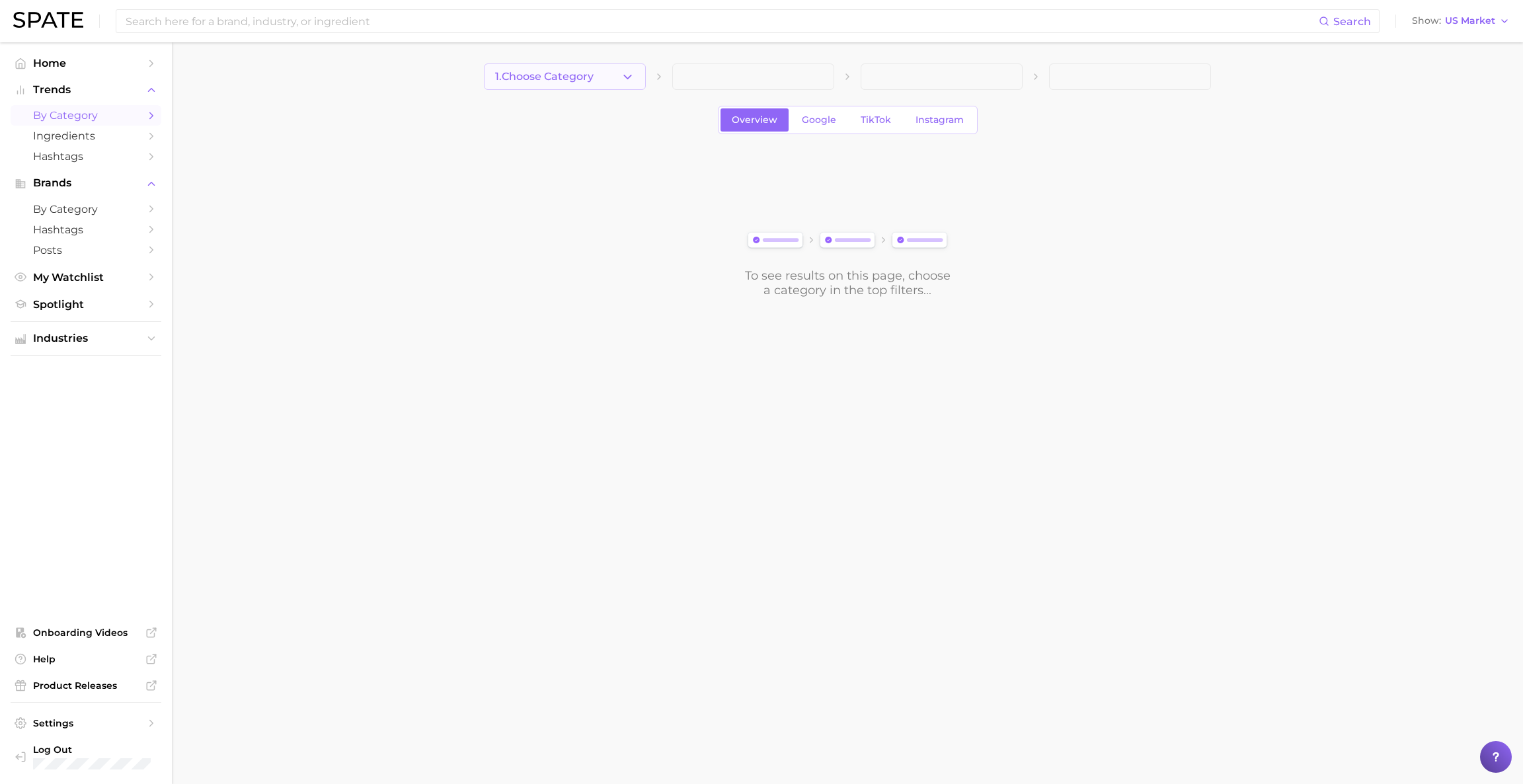
click at [621, 79] on icon "button" at bounding box center [627, 76] width 14 height 14
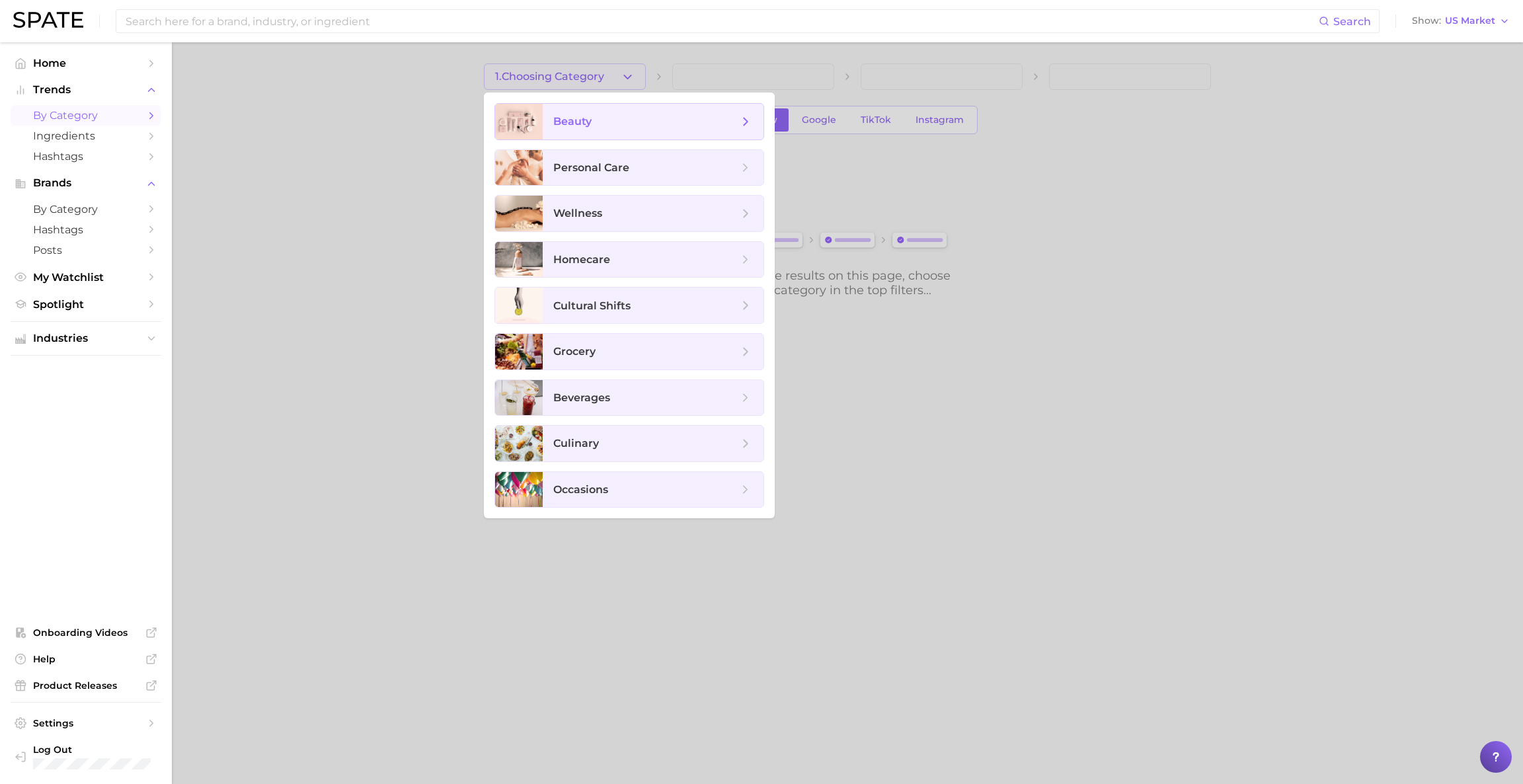
click at [617, 107] on span "beauty" at bounding box center [652, 121] width 220 height 36
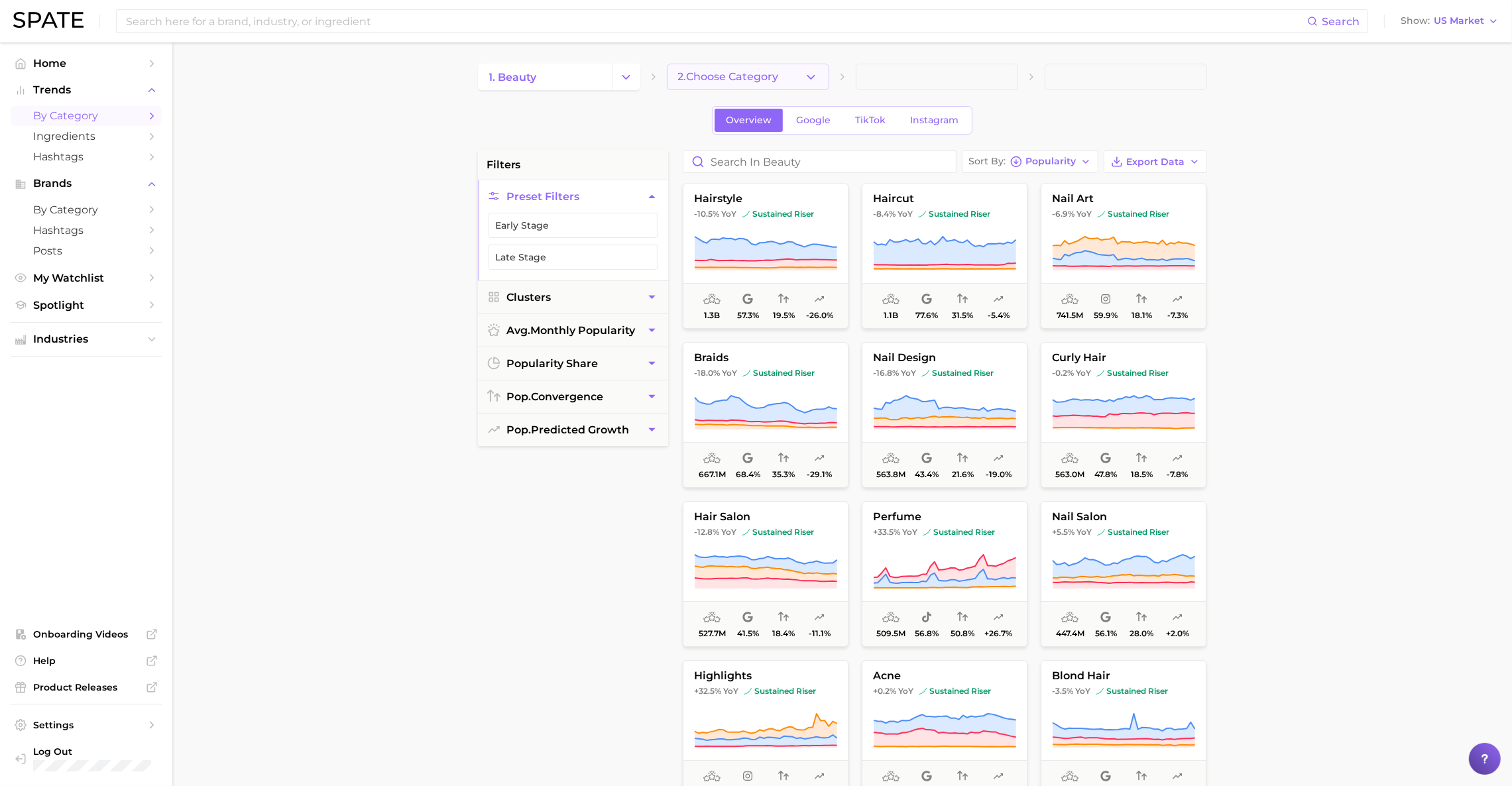
click at [796, 75] on button "2. Choose Category" at bounding box center [748, 77] width 163 height 26
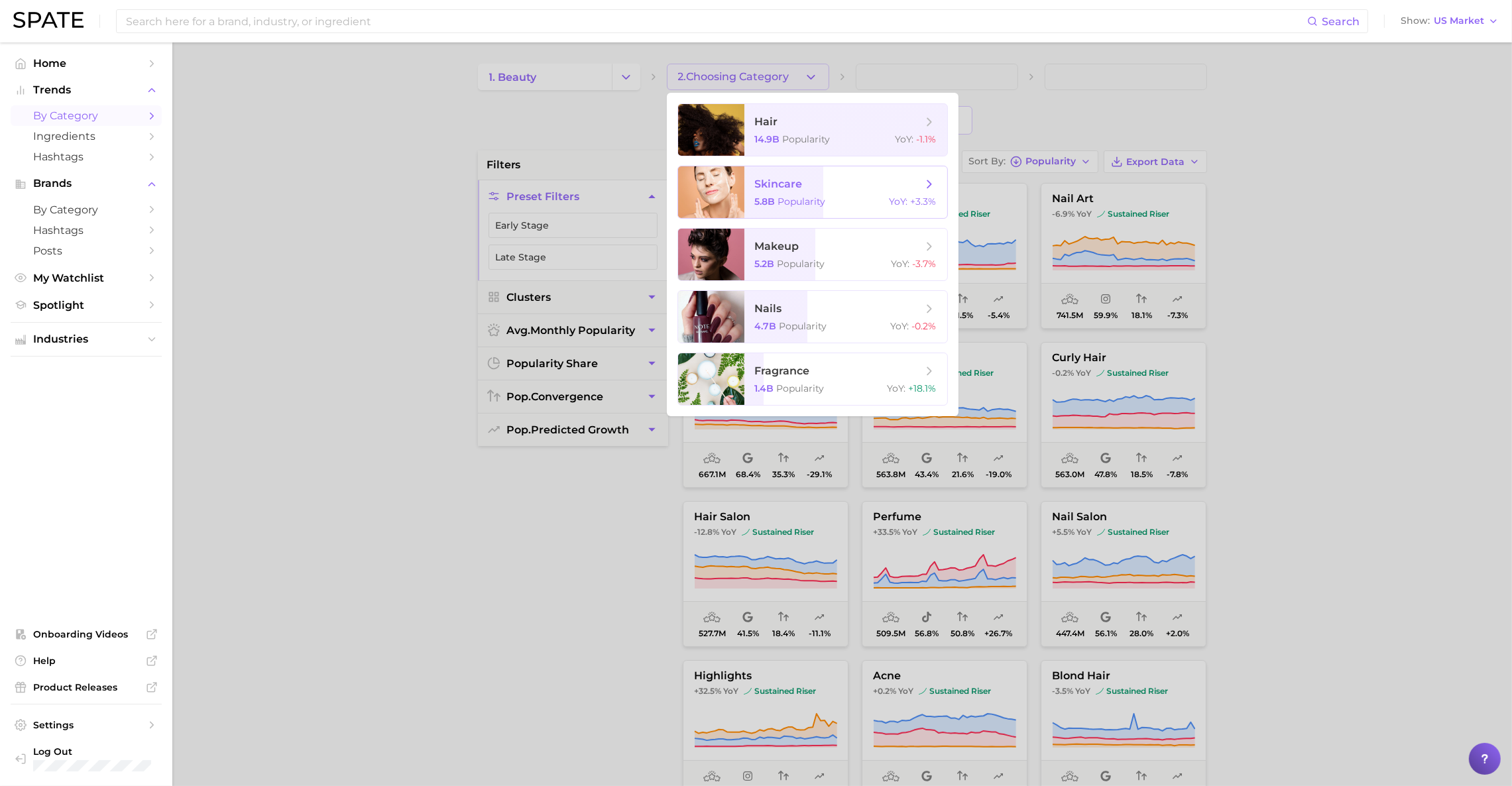
click at [829, 185] on span "skincare" at bounding box center [838, 184] width 167 height 15
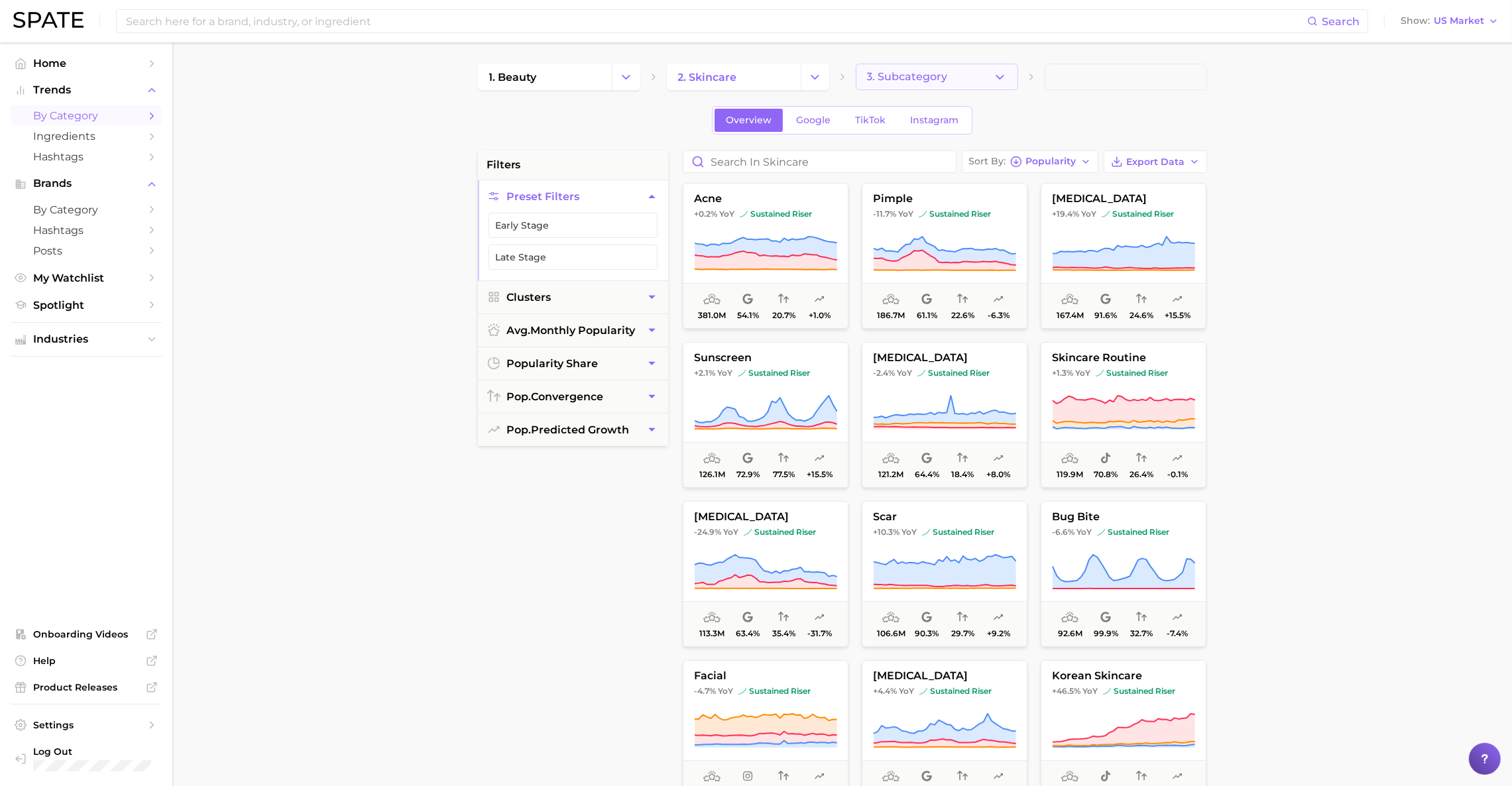
click at [995, 79] on icon "button" at bounding box center [999, 77] width 14 height 14
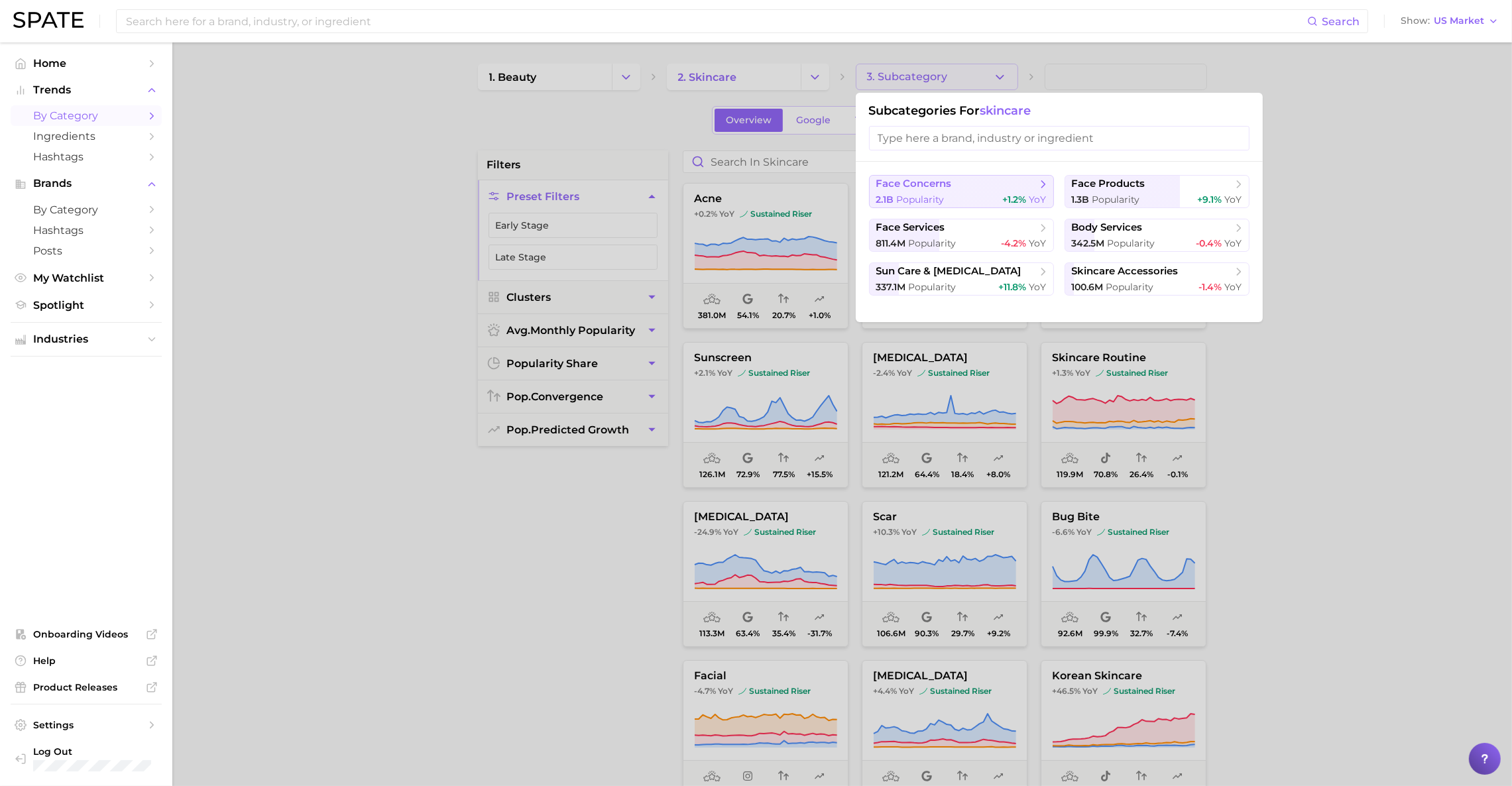
click at [969, 188] on span "face concerns" at bounding box center [956, 184] width 161 height 13
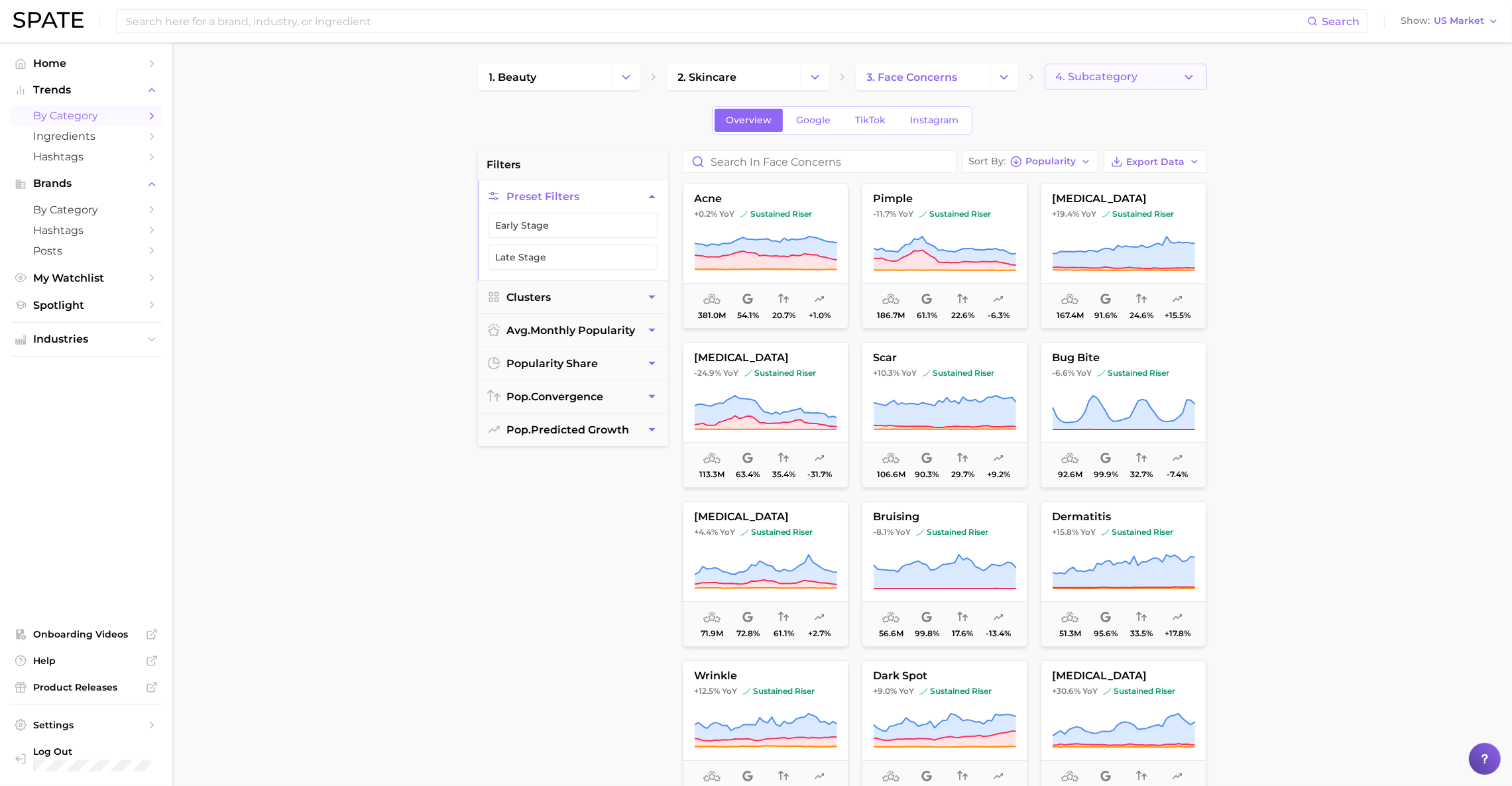
click at [1182, 78] on icon "button" at bounding box center [1188, 77] width 14 height 14
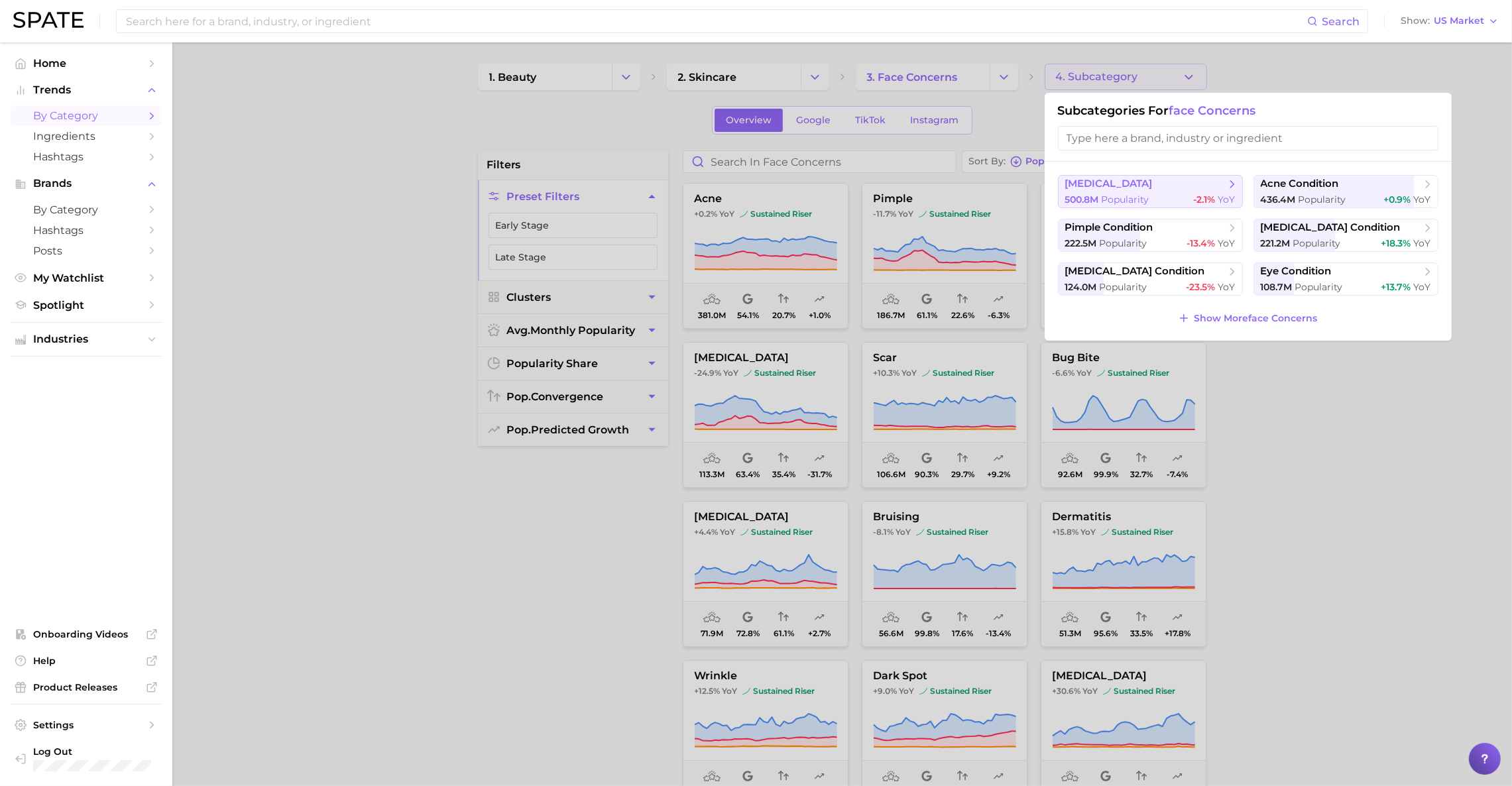
click at [1158, 192] on button "skin condition 500.8m Popularity -2.1% YoY" at bounding box center [1150, 191] width 185 height 33
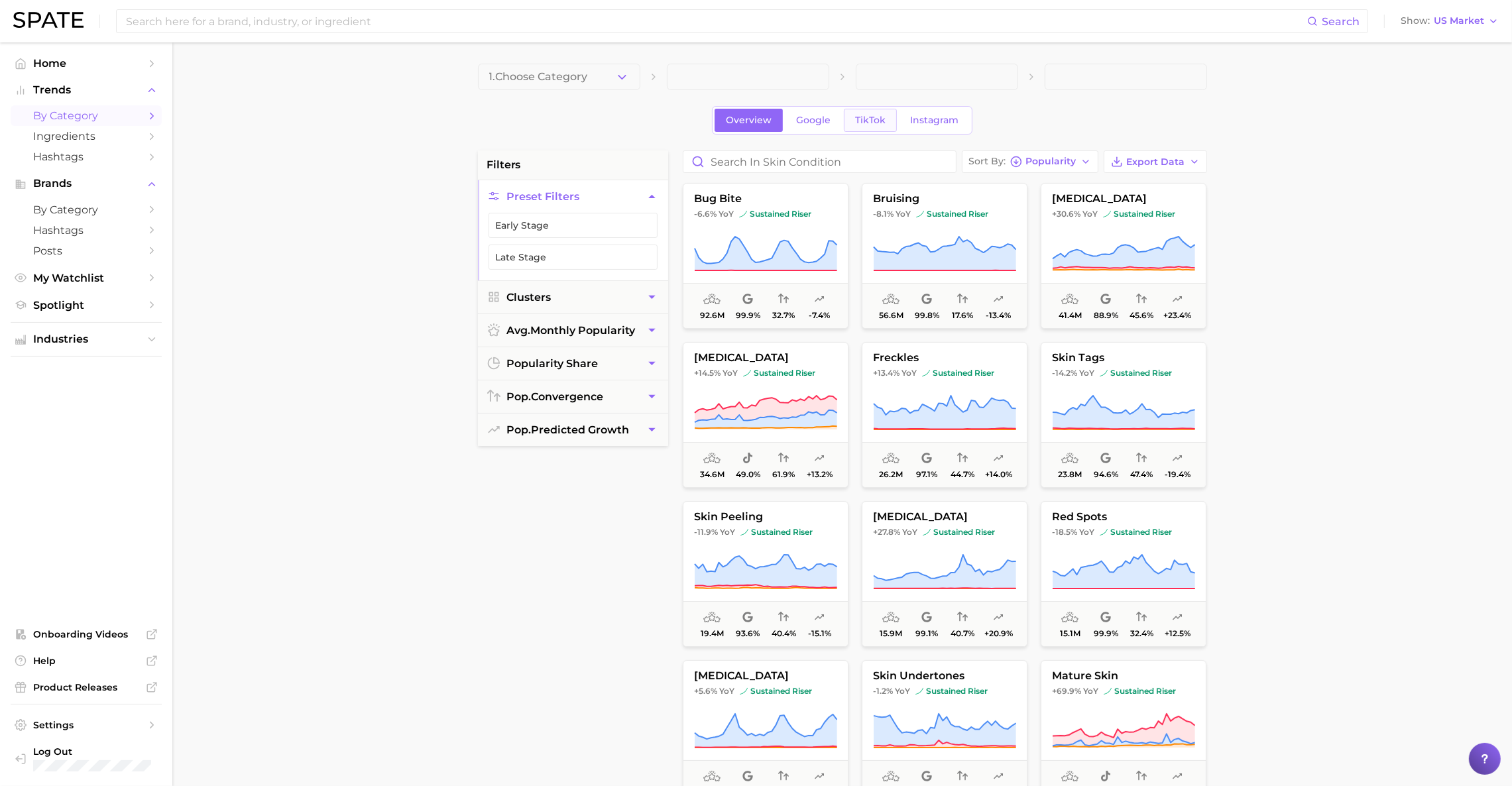
click at [868, 122] on span "TikTok" at bounding box center [870, 120] width 31 height 11
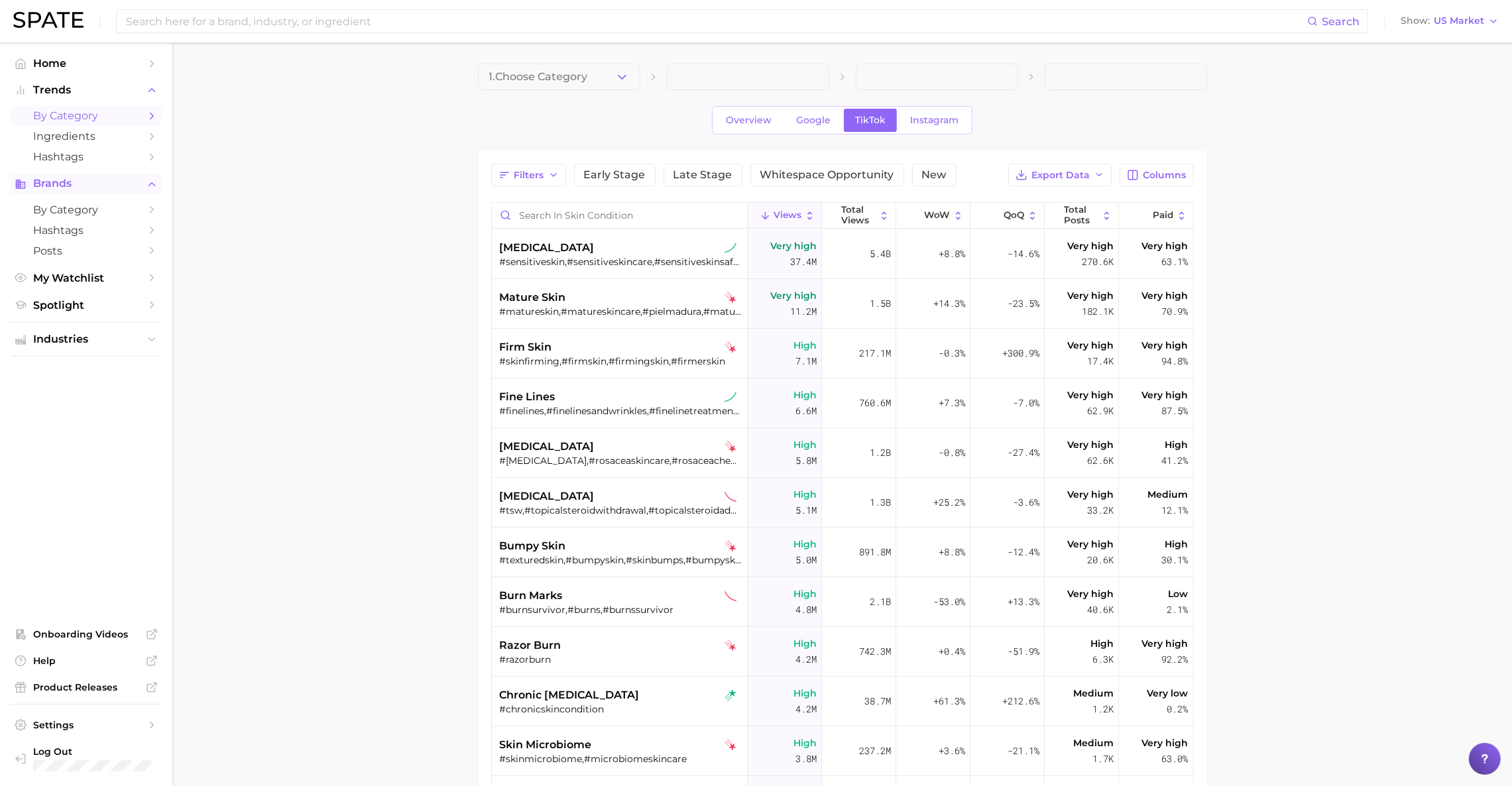
click at [77, 185] on span "Brands" at bounding box center [85, 184] width 106 height 12
click at [124, 184] on span "Brands" at bounding box center [85, 184] width 106 height 12
click at [88, 216] on span "by Category" at bounding box center [85, 209] width 106 height 12
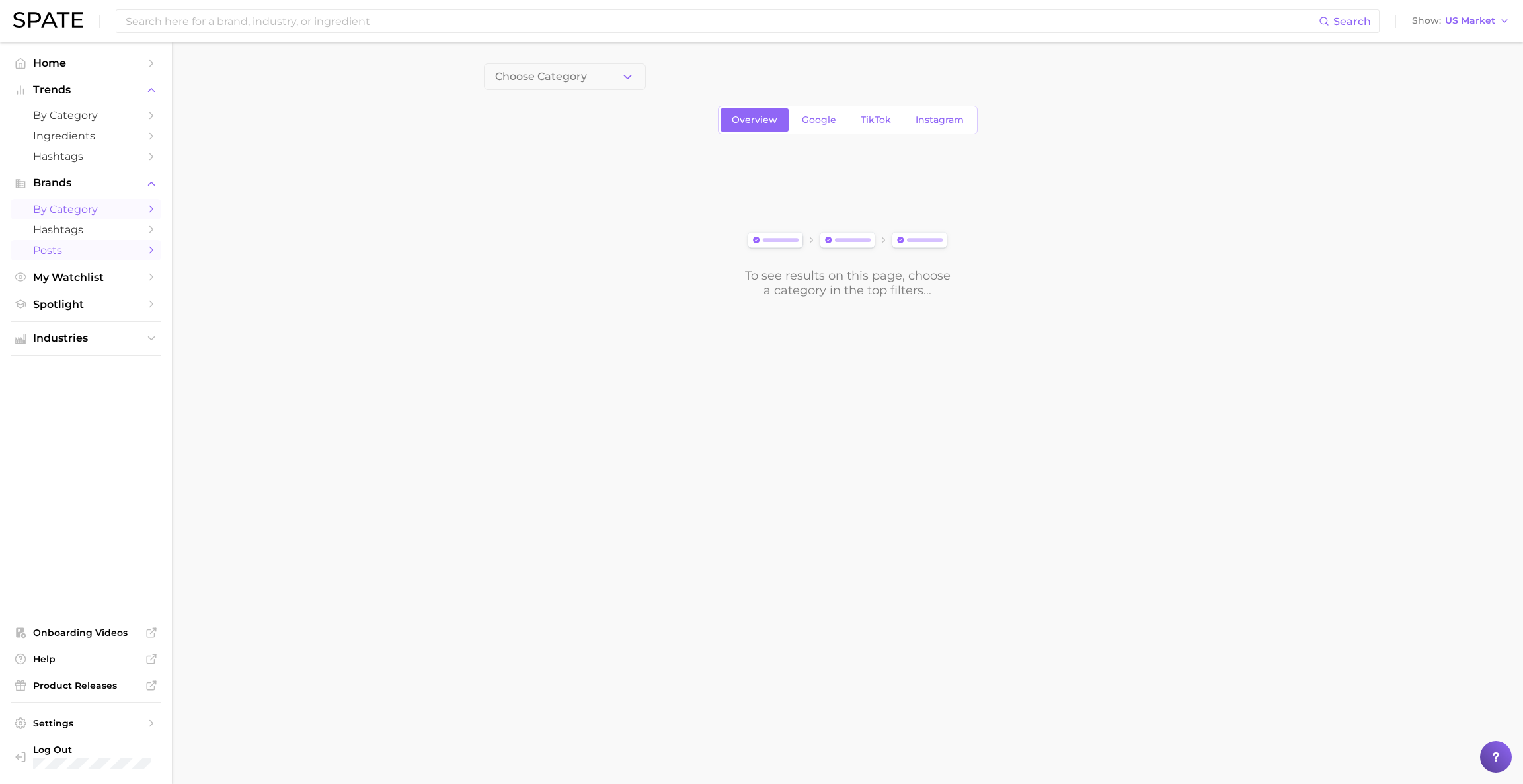
click at [51, 254] on span "Posts" at bounding box center [85, 249] width 105 height 12
click at [610, 71] on button "Choose Category" at bounding box center [564, 76] width 162 height 26
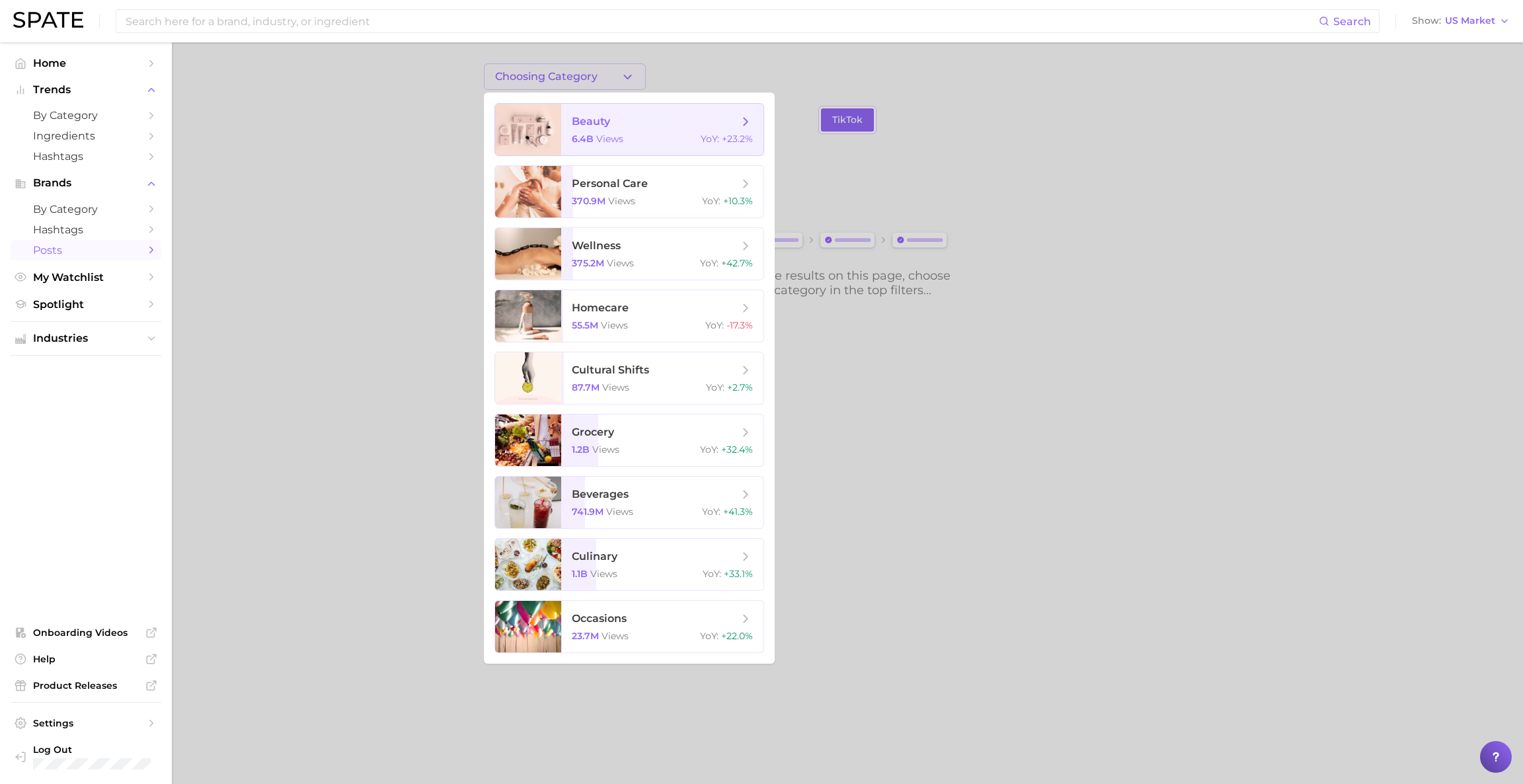
click at [627, 118] on span "beauty" at bounding box center [655, 121] width 167 height 15
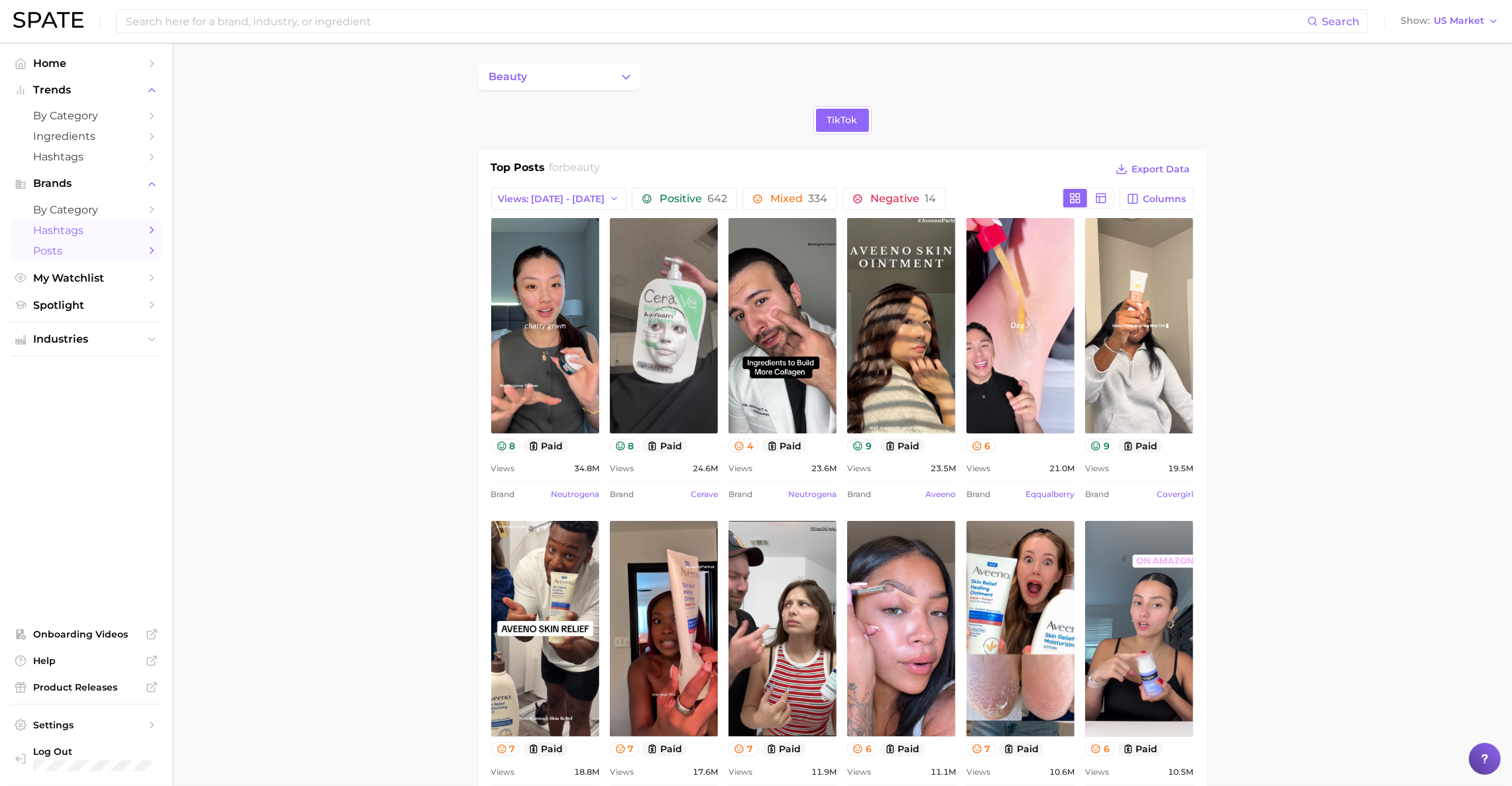
click at [124, 230] on span "Hashtags" at bounding box center [85, 230] width 106 height 12
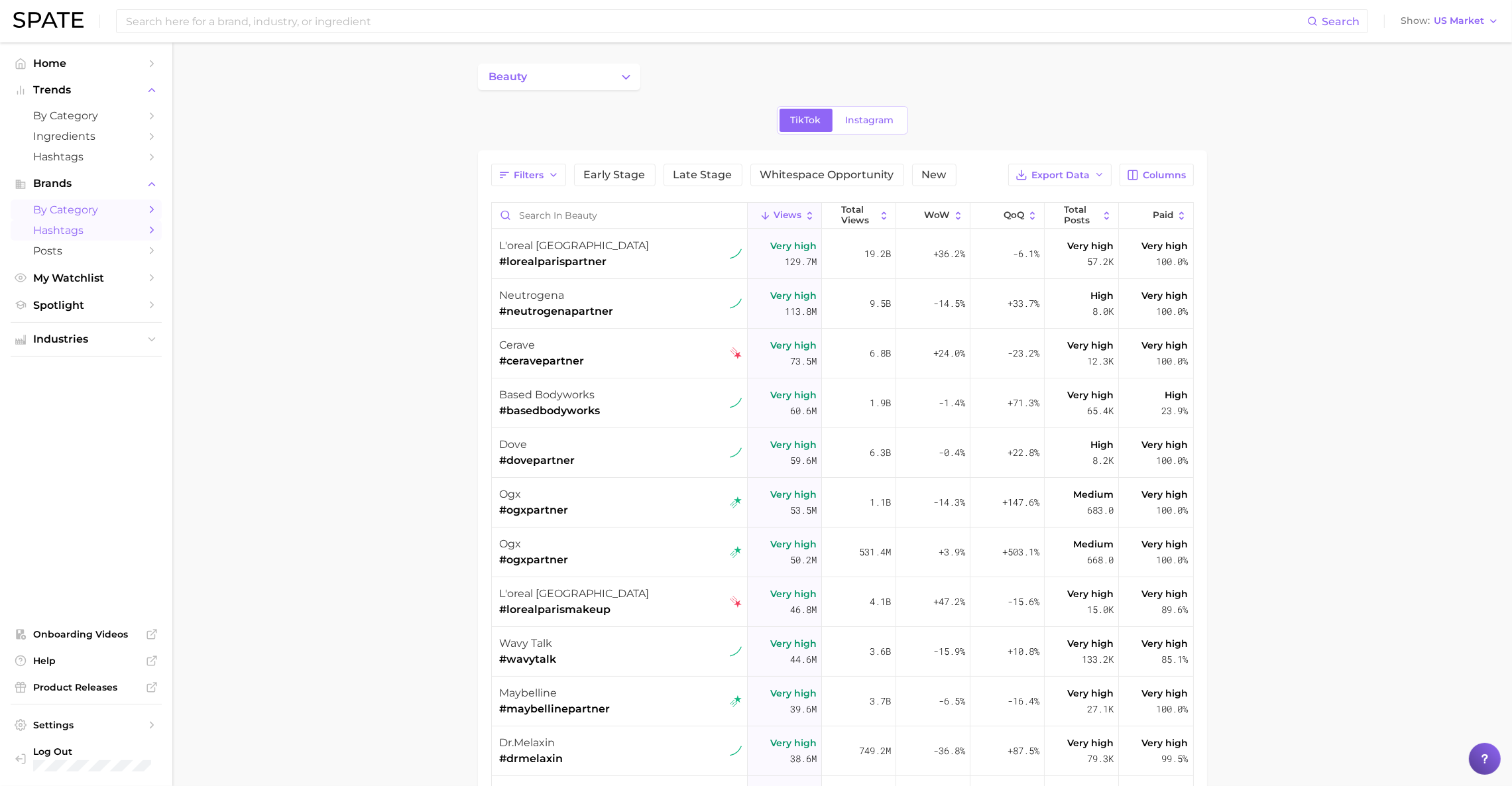
click at [109, 216] on span "by Category" at bounding box center [85, 209] width 106 height 12
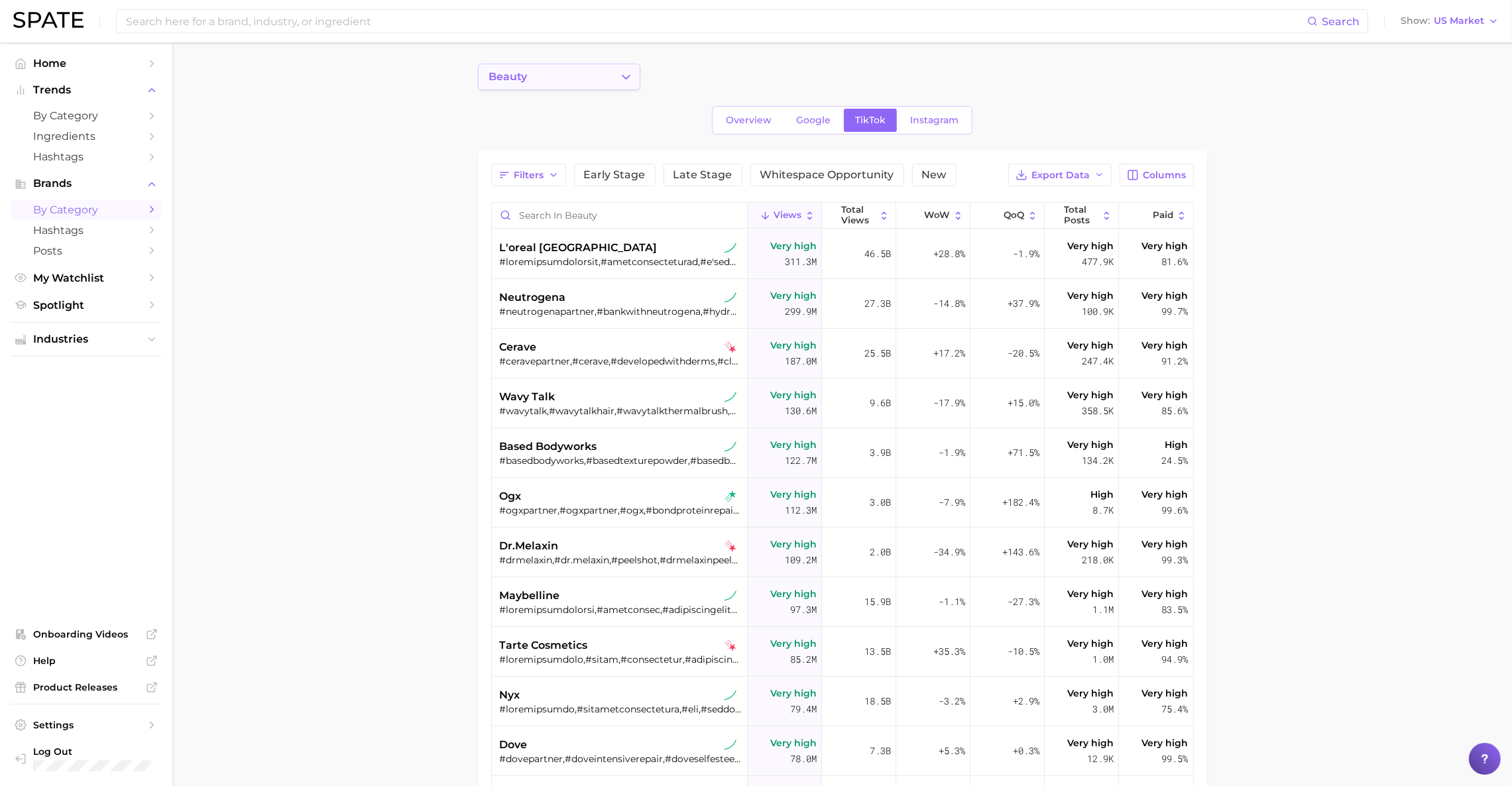
click at [629, 74] on icon "Change Category" at bounding box center [626, 77] width 14 height 14
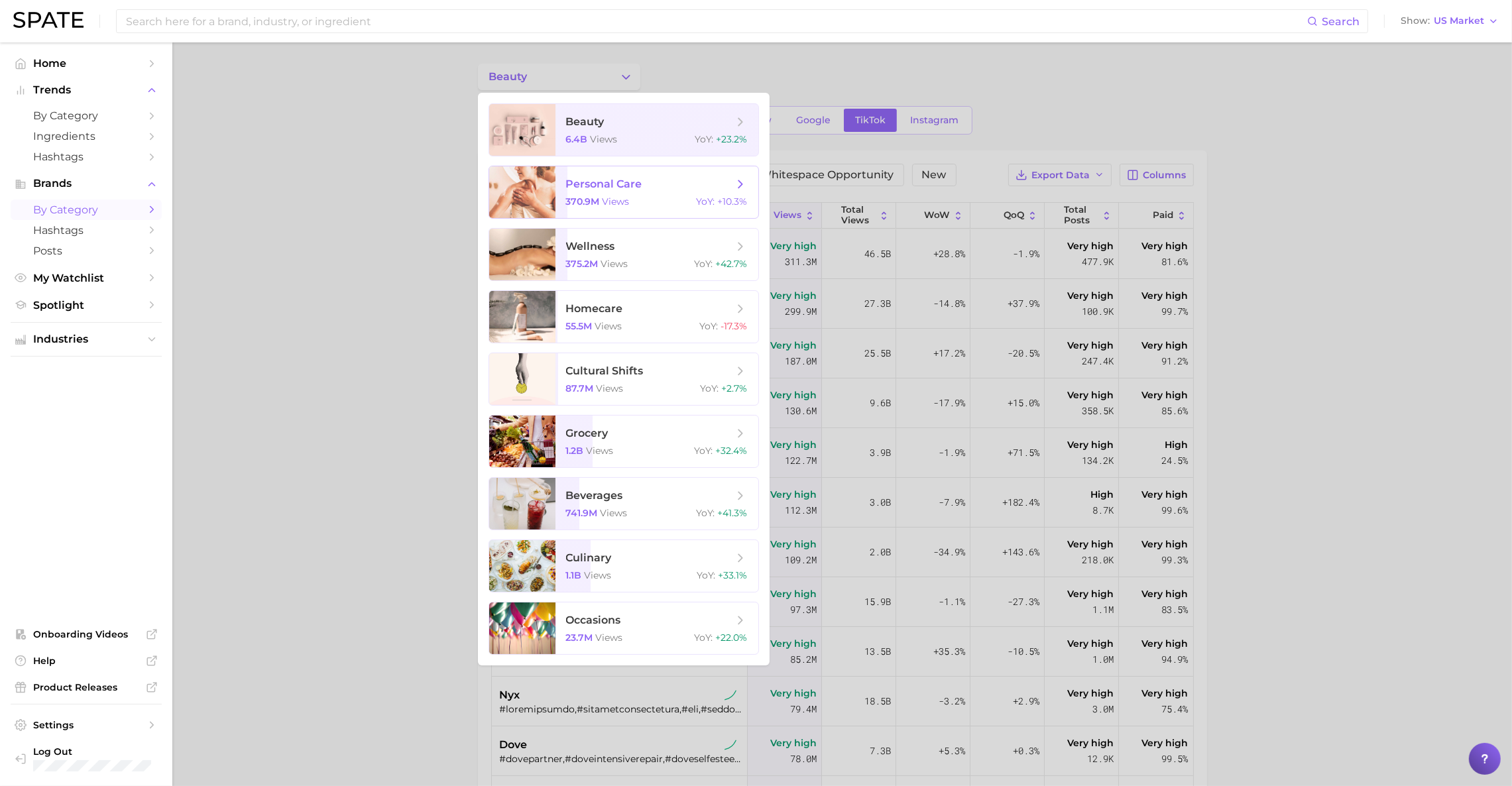
click at [617, 198] on span "views" at bounding box center [616, 201] width 27 height 12
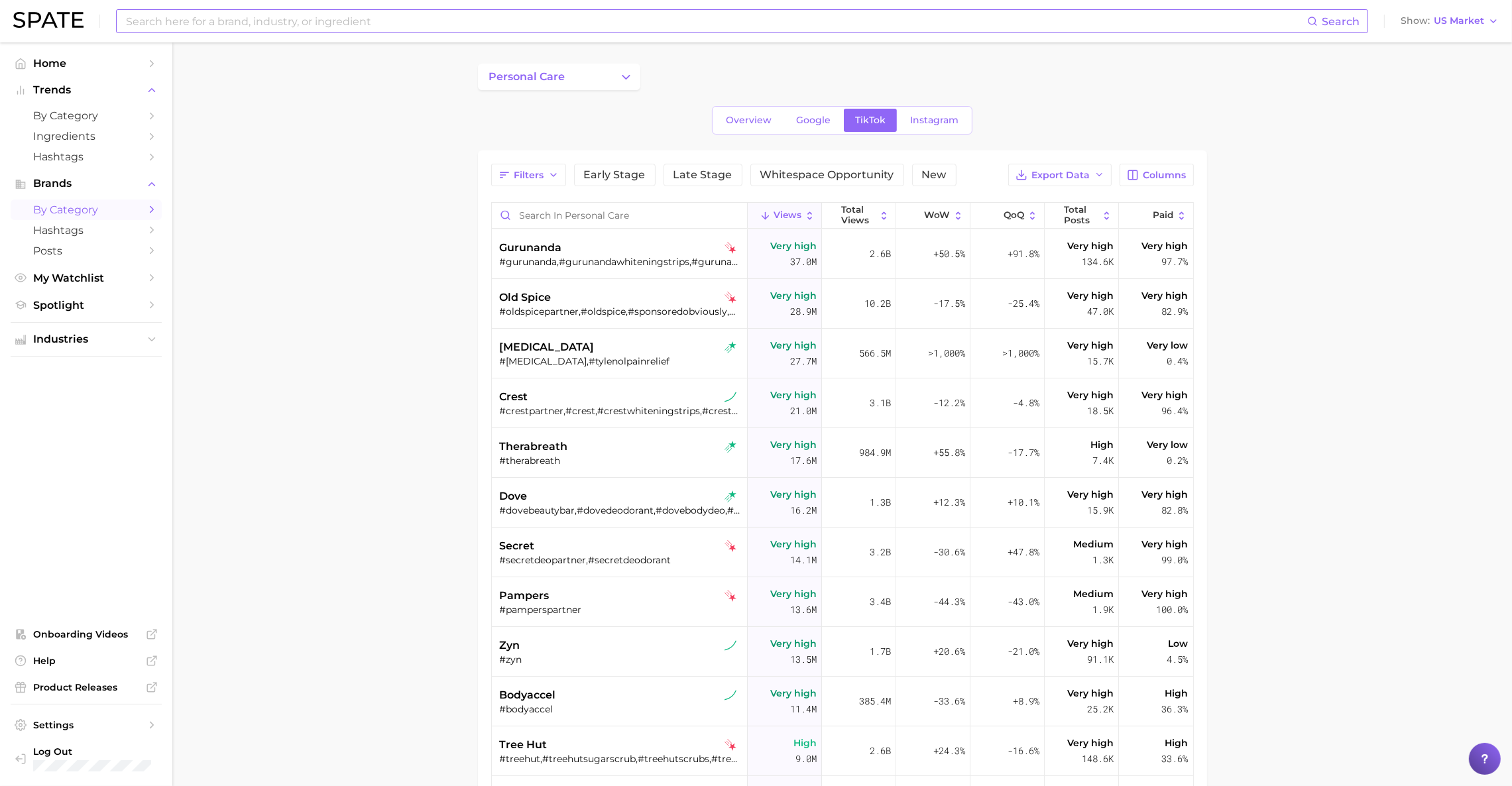
click at [403, 26] on input at bounding box center [716, 21] width 1182 height 23
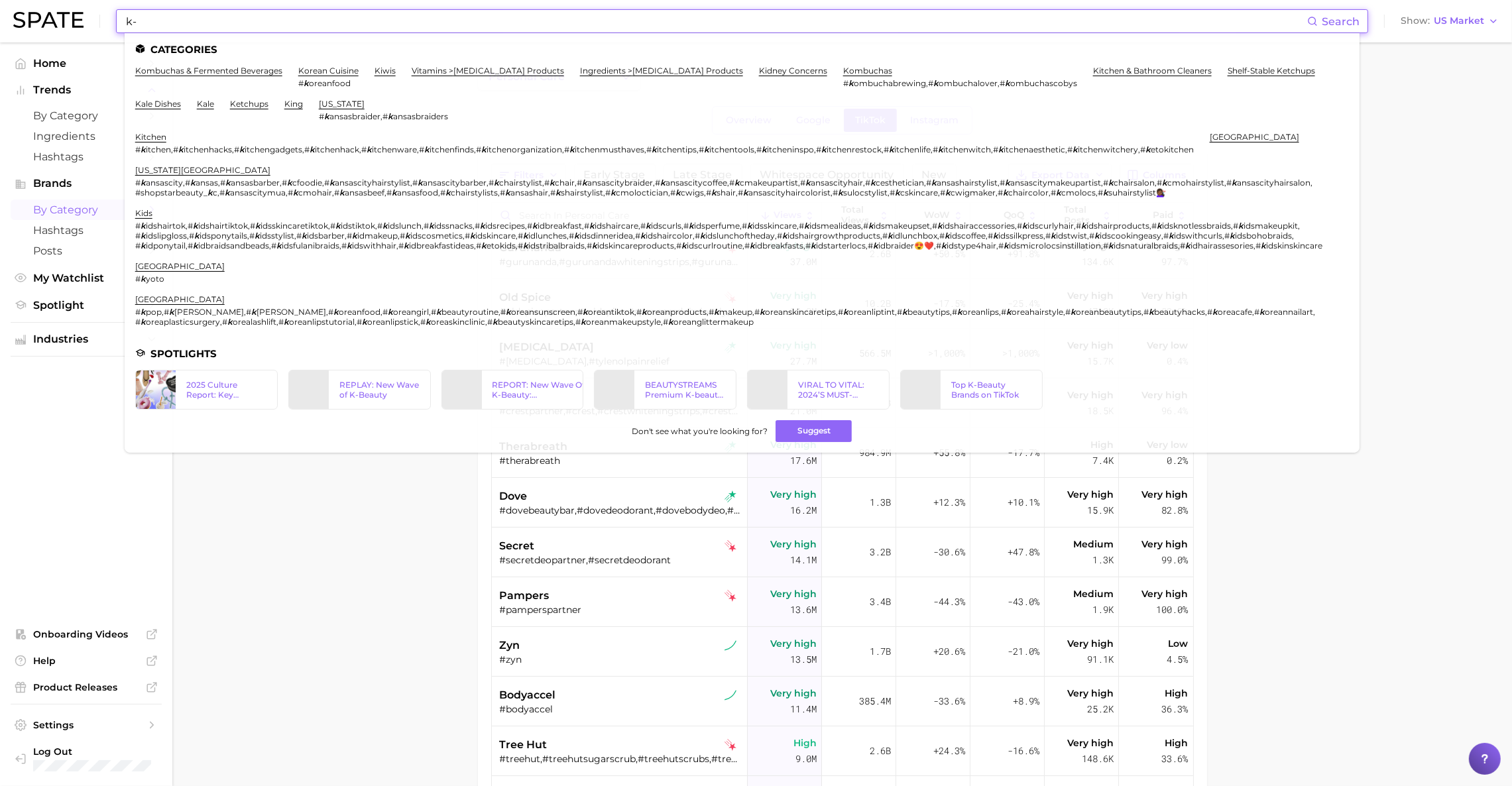
type input "k"
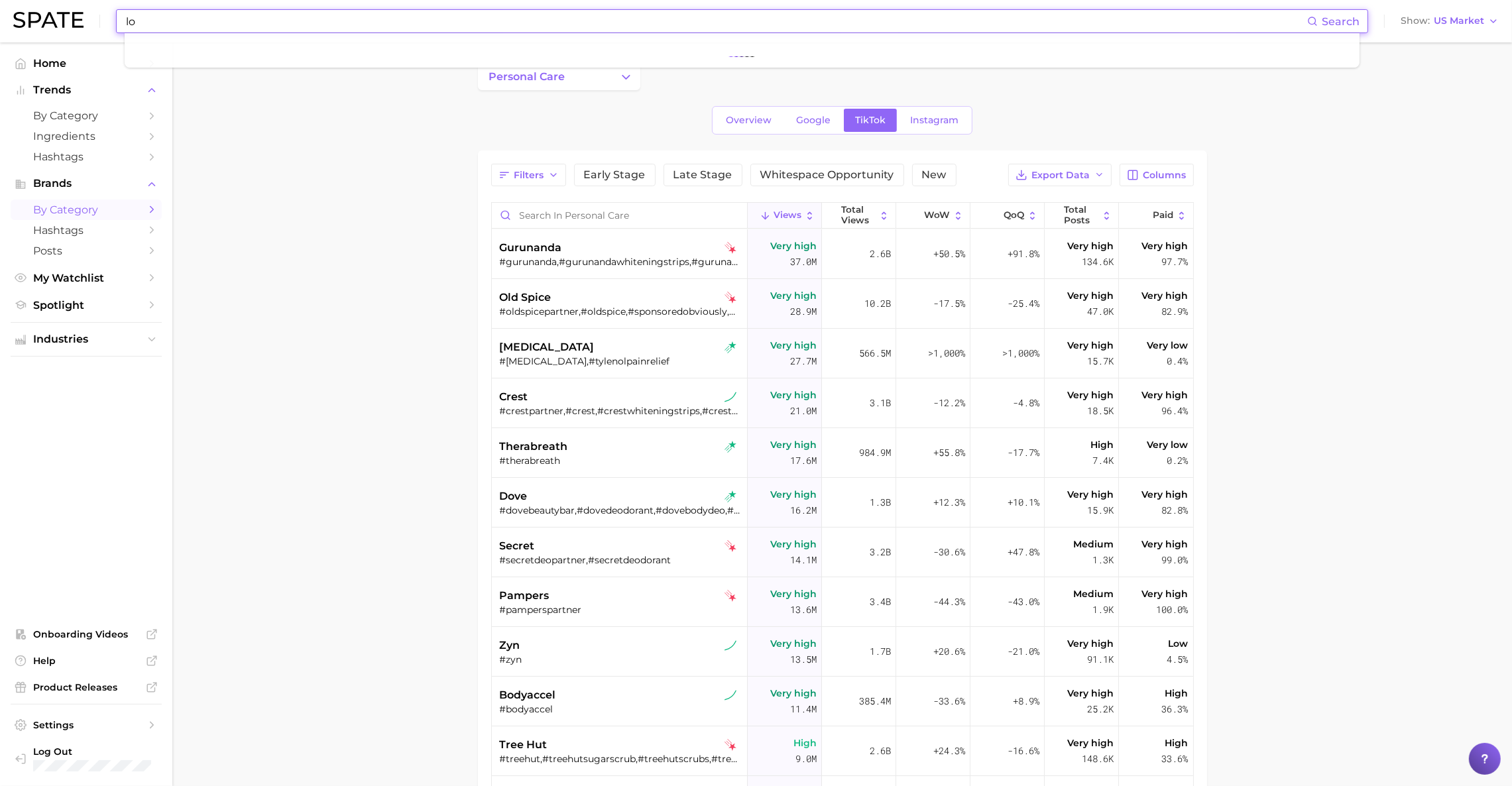
type input "l"
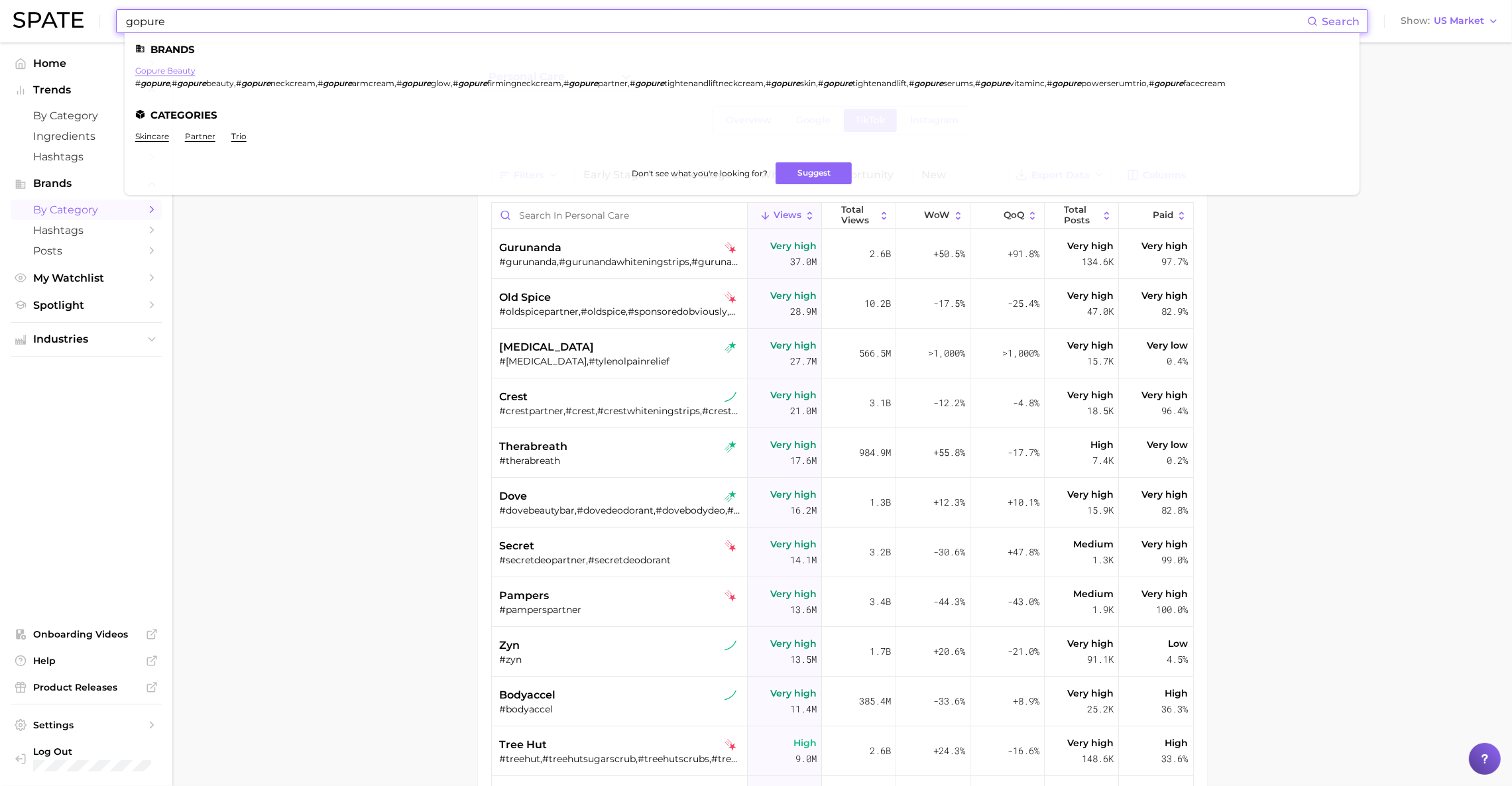
type input "gopure"
click at [174, 70] on link "gopure beauty" at bounding box center [165, 71] width 61 height 10
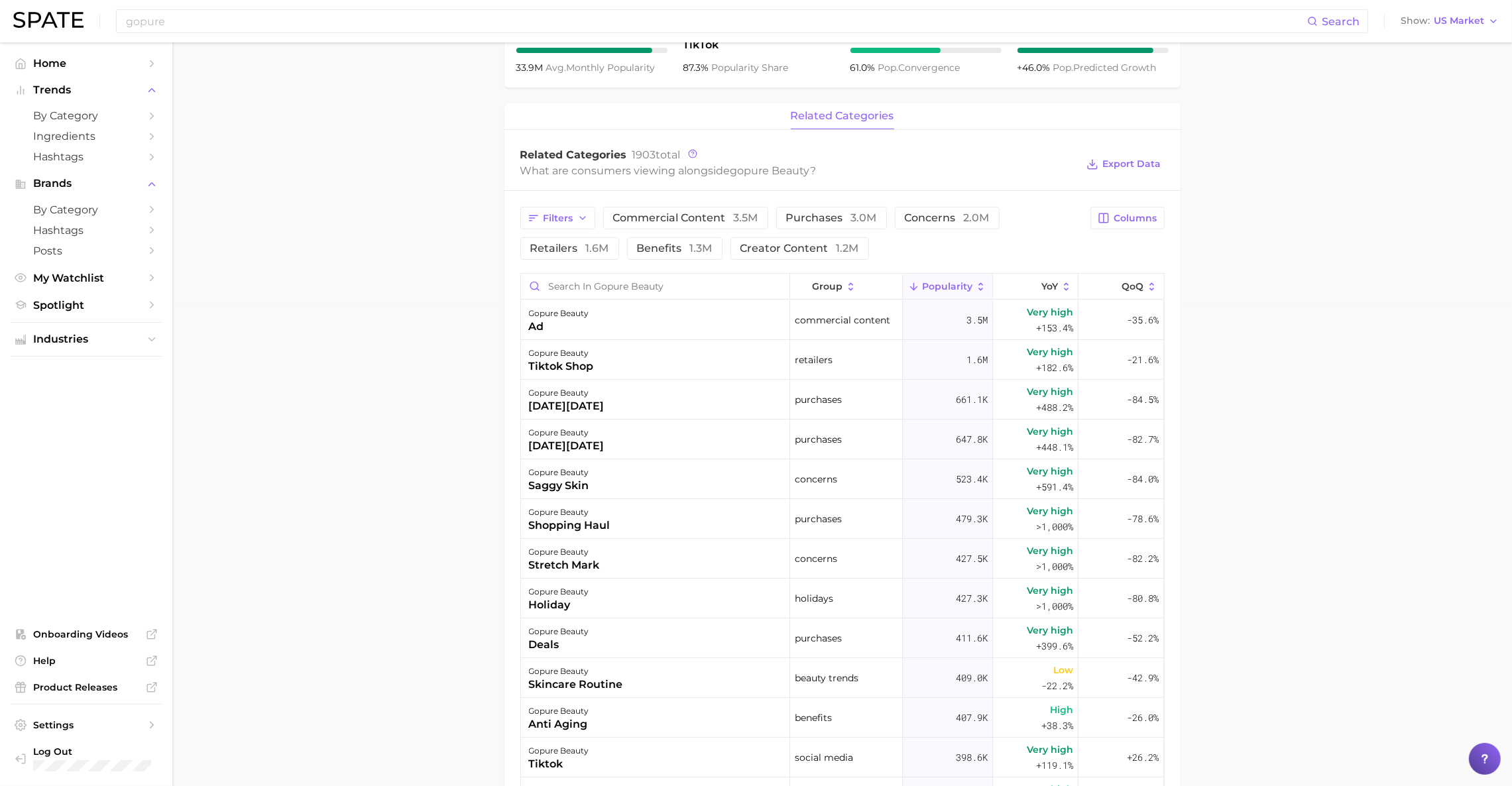
scroll to position [482, 0]
click at [942, 230] on button "concerns 2.0m" at bounding box center [947, 219] width 105 height 23
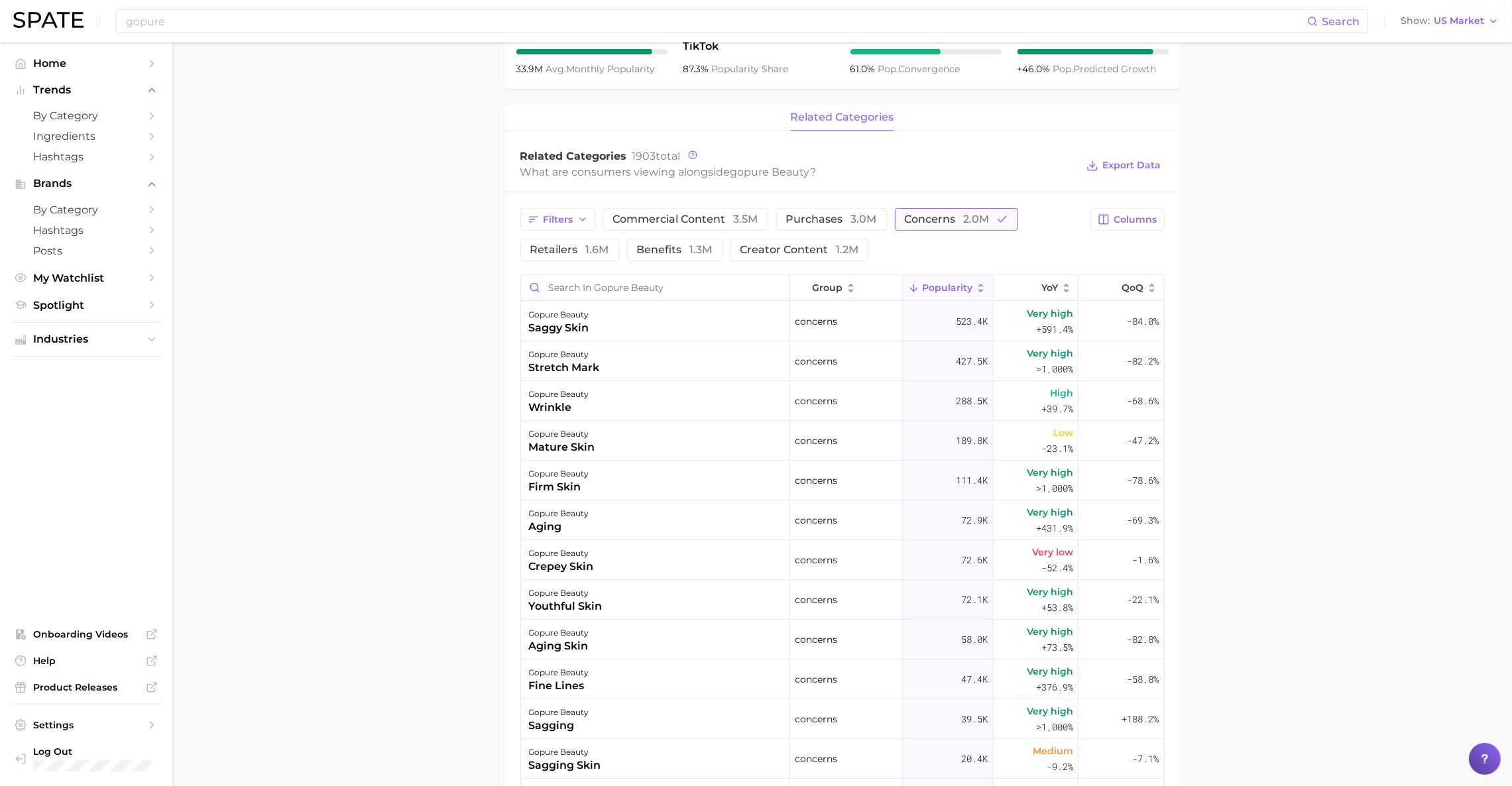
click at [928, 220] on span "concerns 2.0m" at bounding box center [947, 219] width 85 height 11
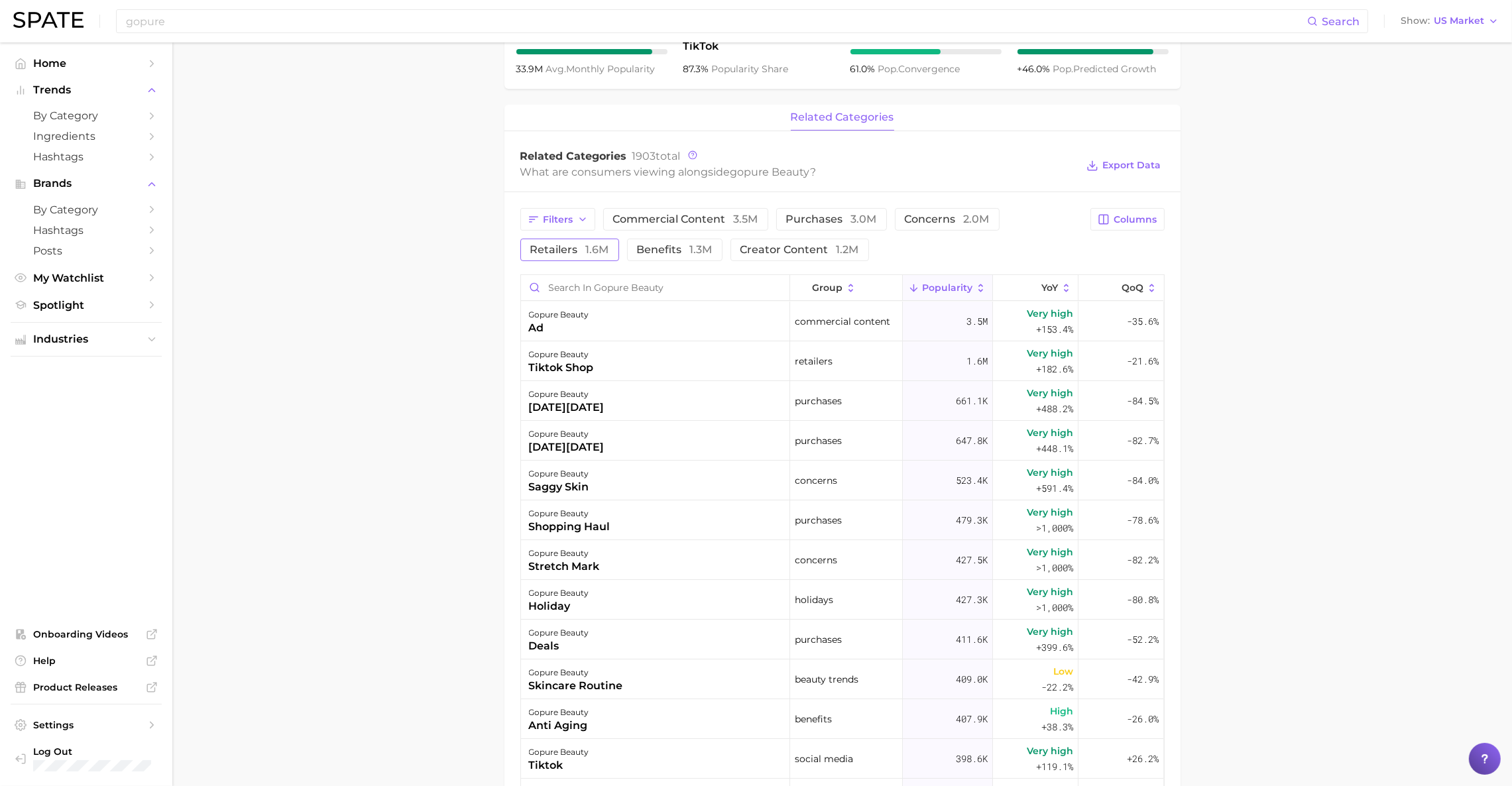
click at [546, 248] on span "retailers 1.6m" at bounding box center [570, 249] width 79 height 11
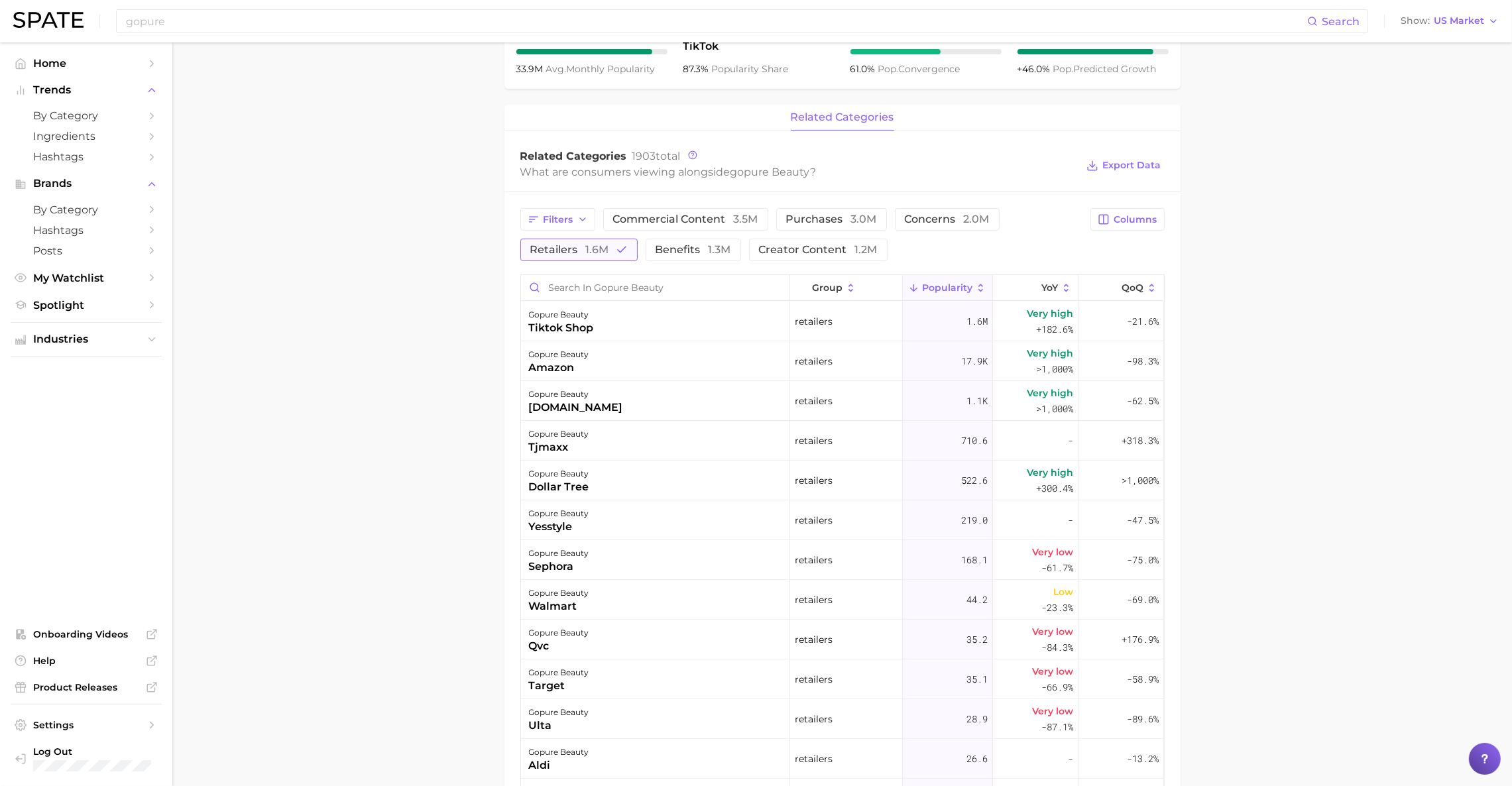
click at [558, 246] on span "retailers 1.6m" at bounding box center [570, 249] width 79 height 11
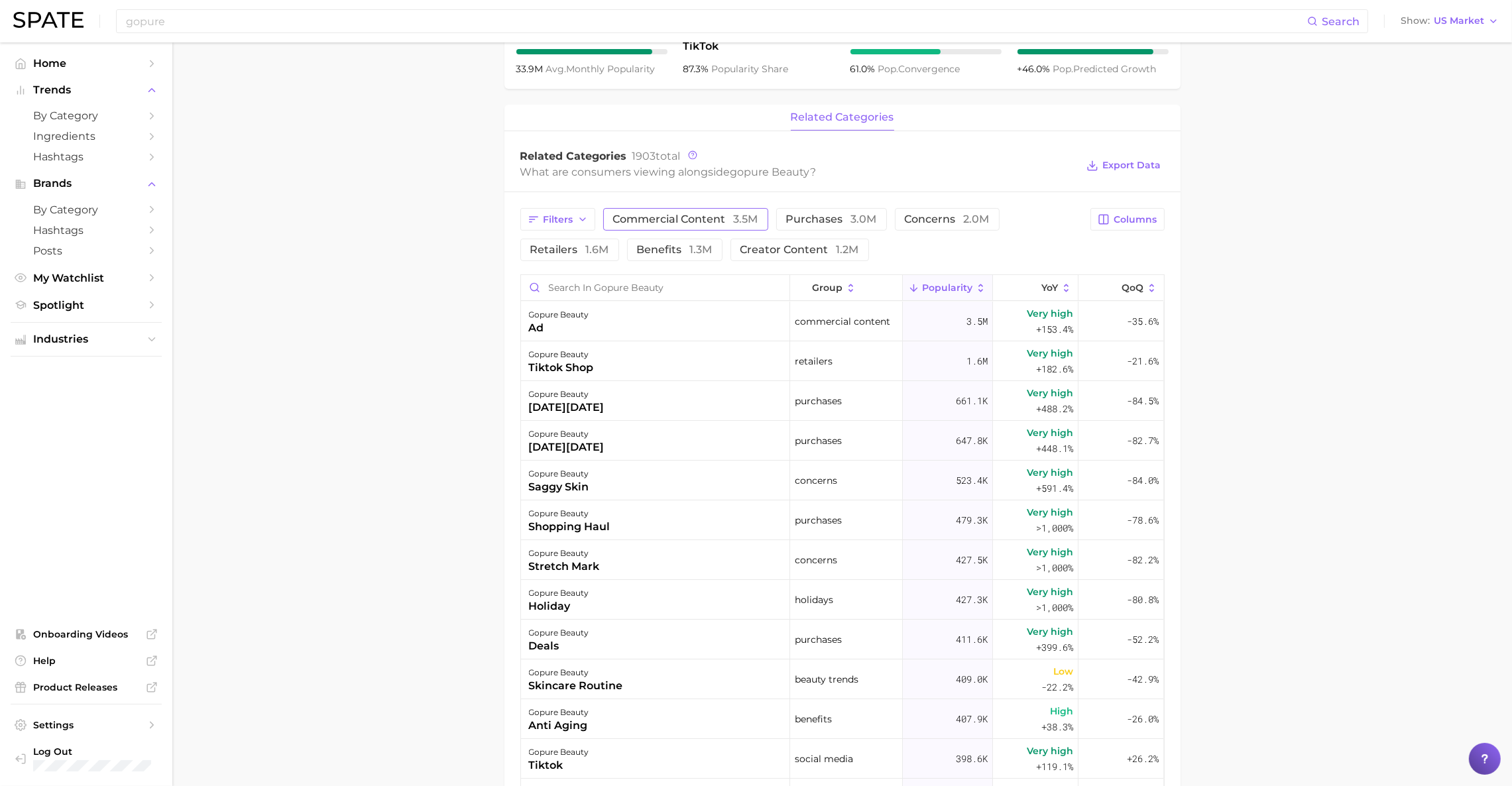
click at [656, 218] on span "commercial content 3.5m" at bounding box center [686, 219] width 145 height 11
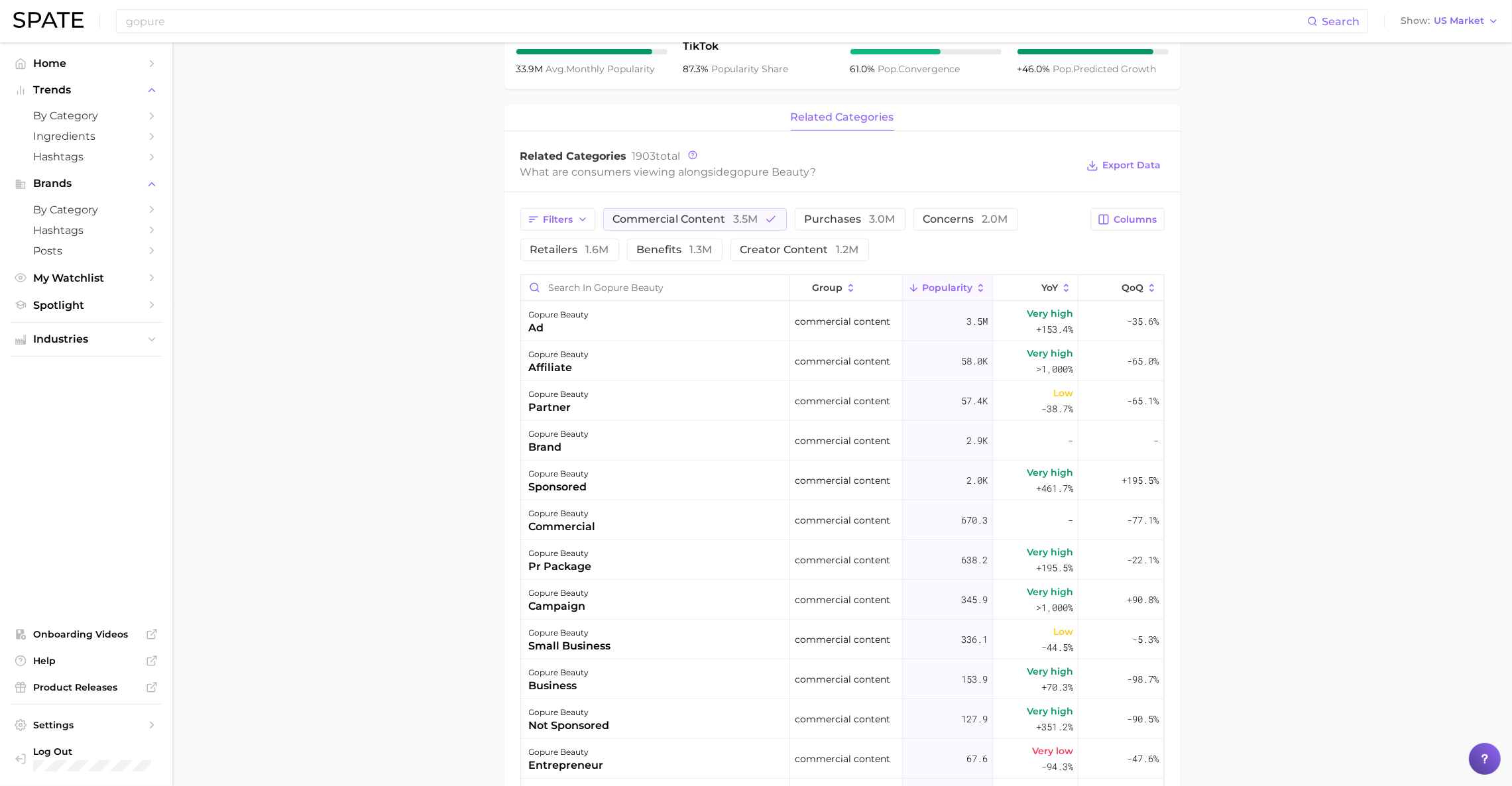
click at [1373, 249] on main "Overview Google TikTok Instagram brand gopure beauty Add to Watchlist Export Da…" at bounding box center [842, 311] width 1339 height 1499
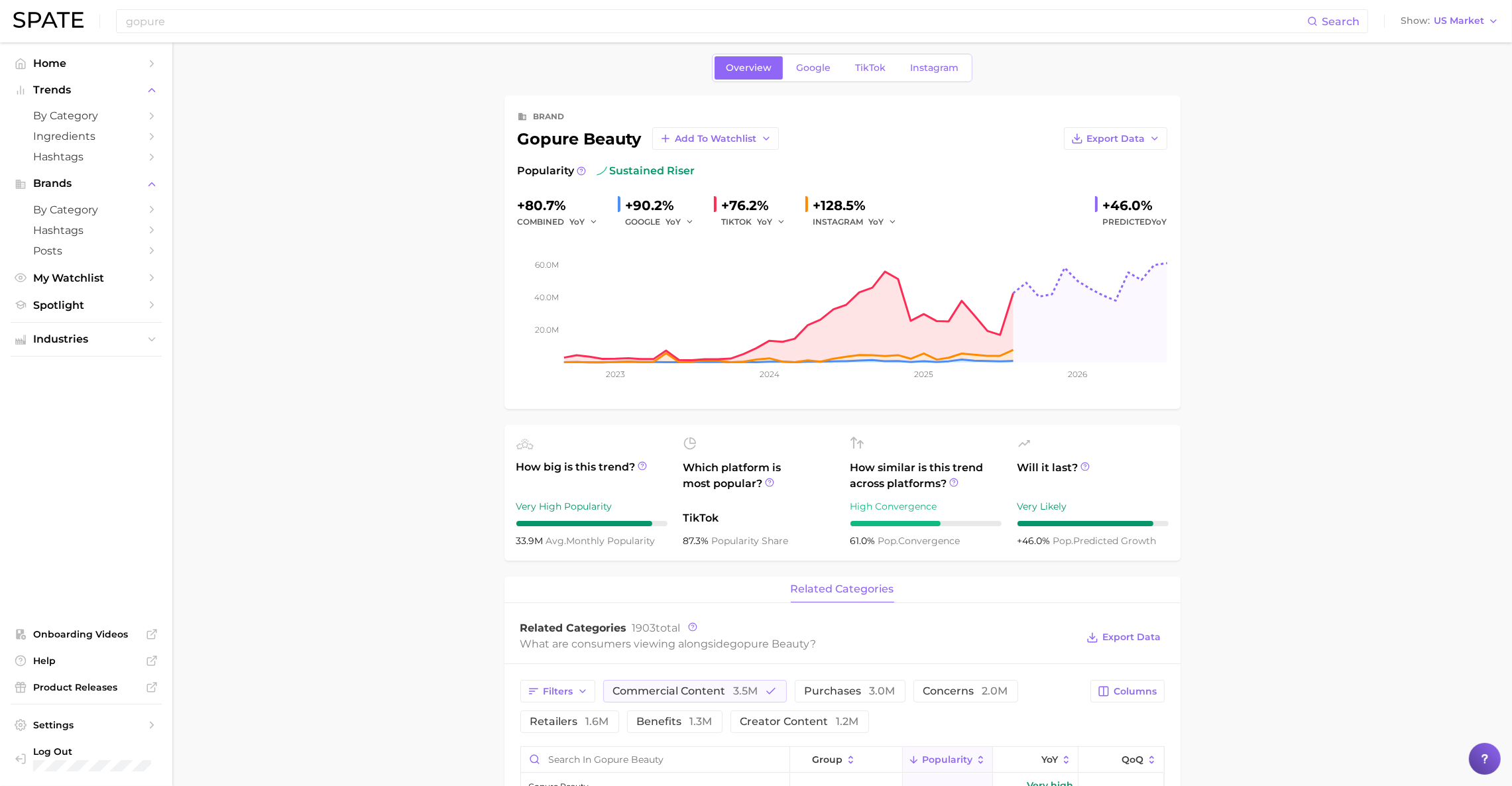
scroll to position [0, 0]
